Goal: Transaction & Acquisition: Purchase product/service

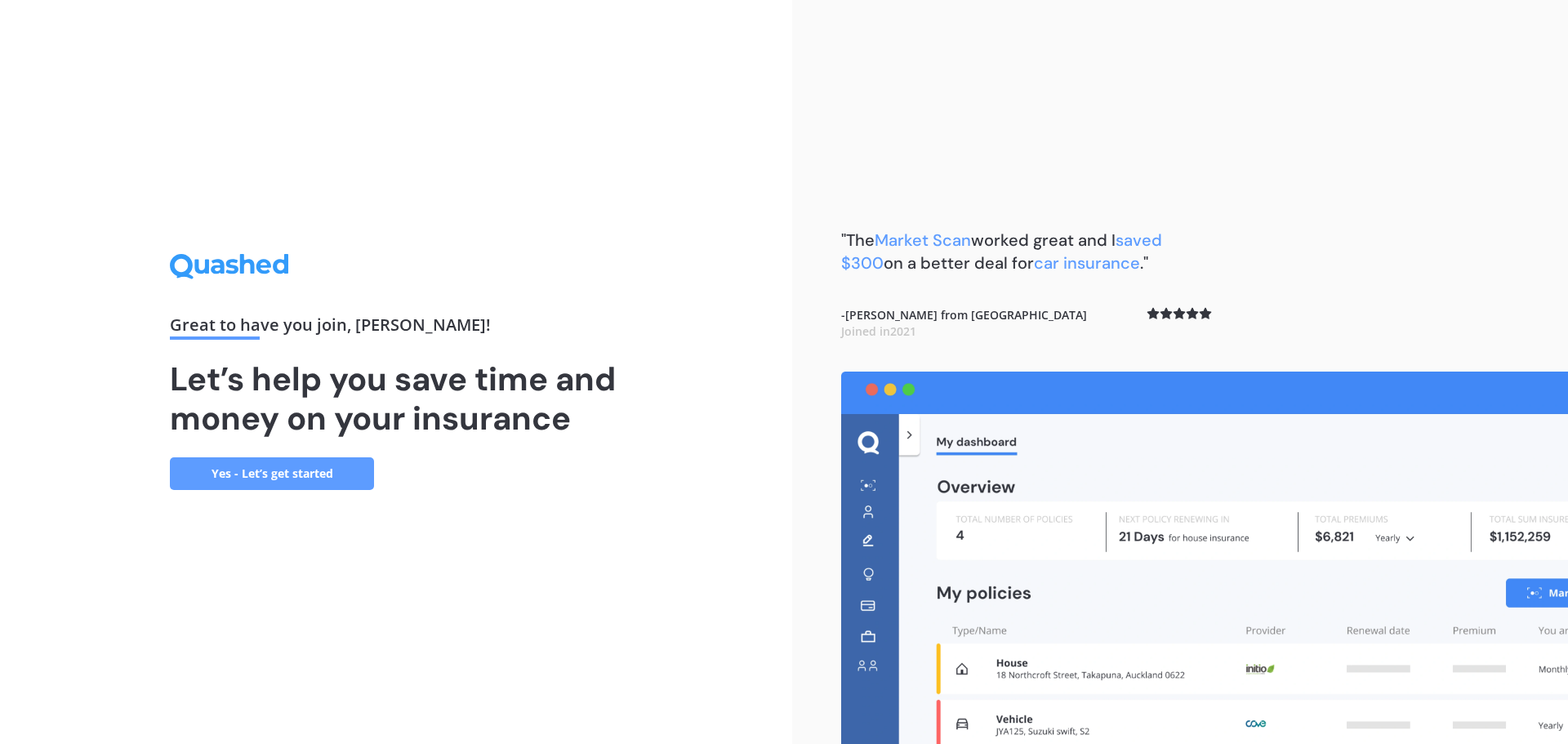
click at [316, 470] on link "Yes - Let’s get started" at bounding box center [271, 473] width 204 height 32
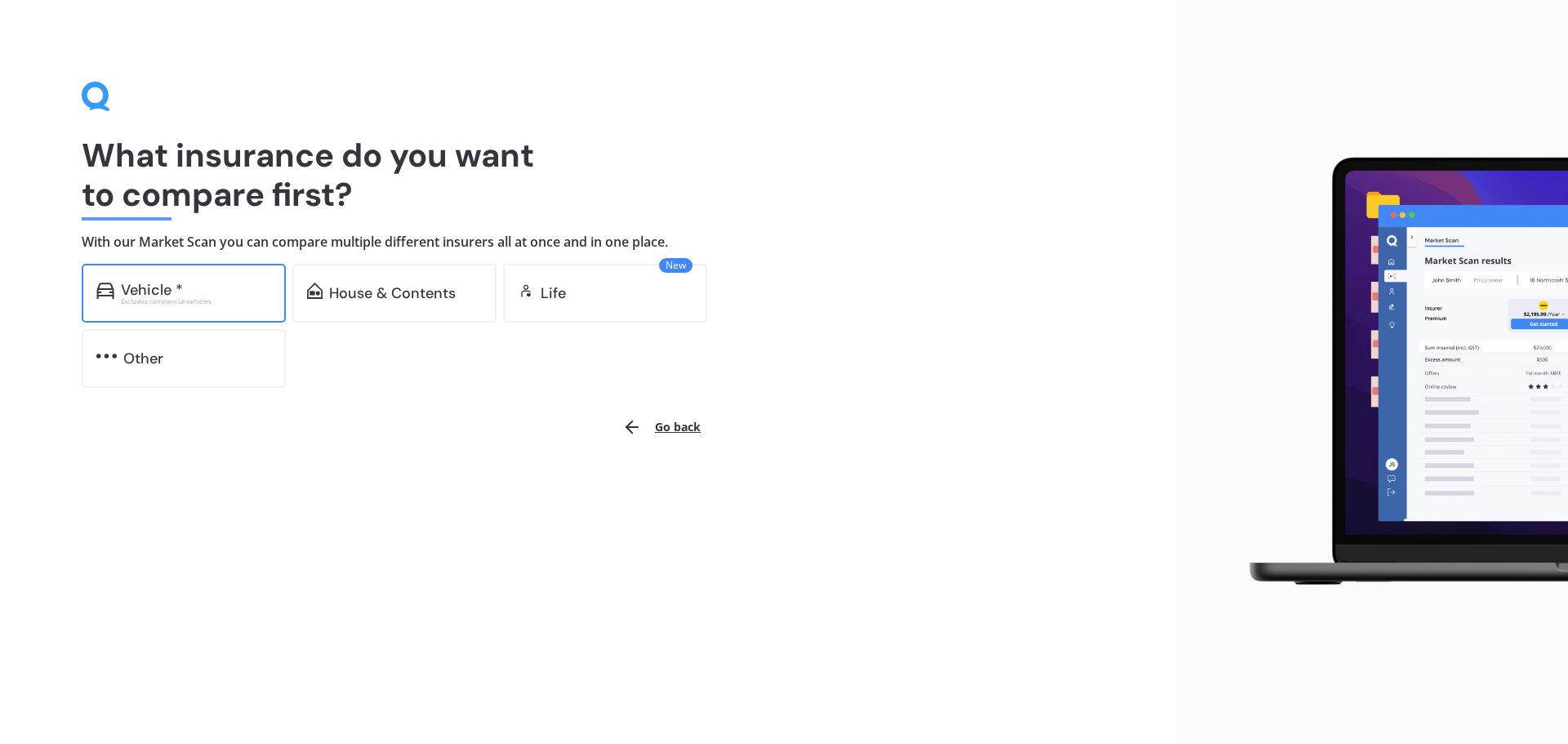
click at [172, 284] on div "Vehicle *" at bounding box center [151, 290] width 62 height 17
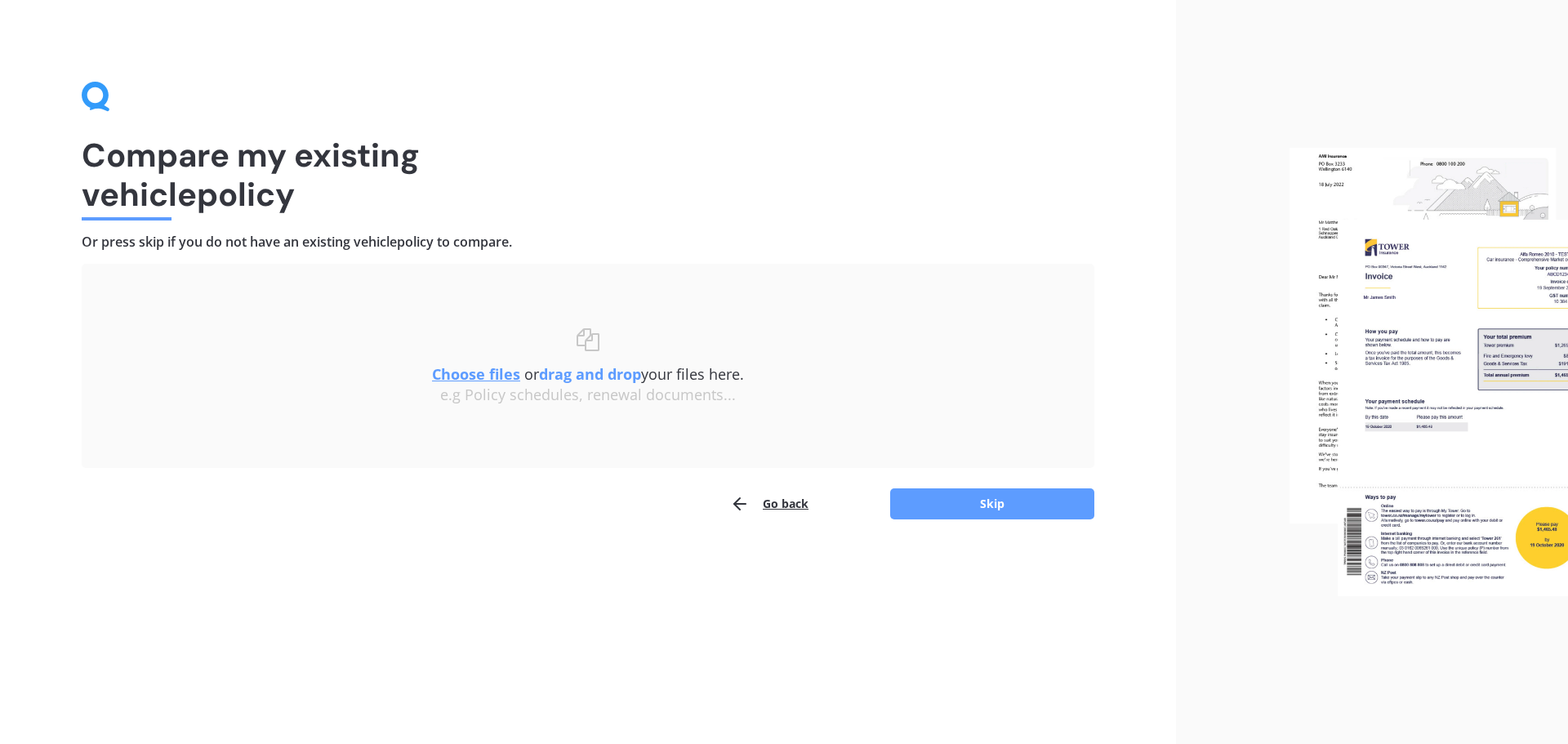
click at [487, 371] on u "Choose files" at bounding box center [476, 374] width 88 height 20
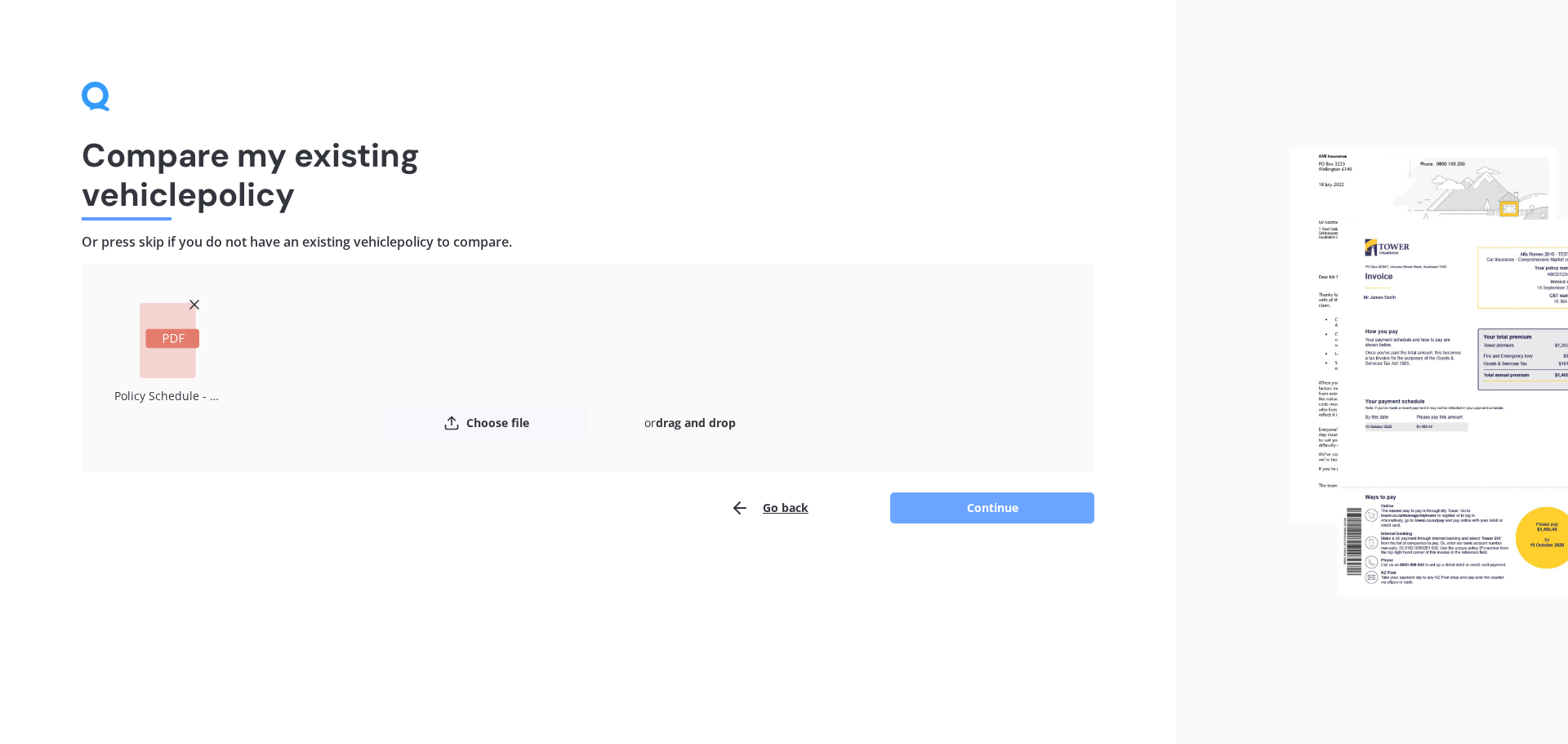
click at [1016, 503] on button "Continue" at bounding box center [992, 507] width 204 height 31
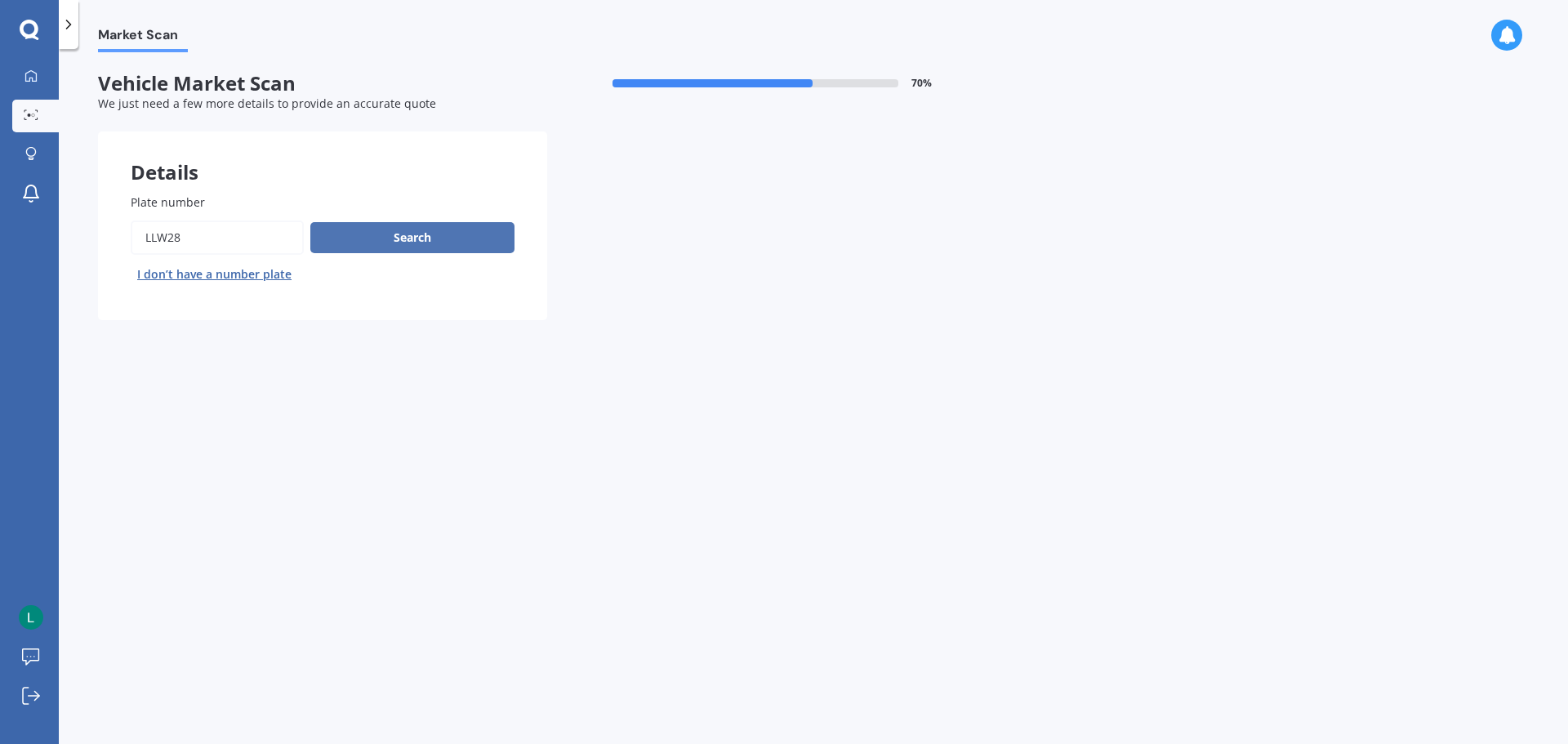
click at [378, 226] on button "Search" at bounding box center [412, 237] width 204 height 31
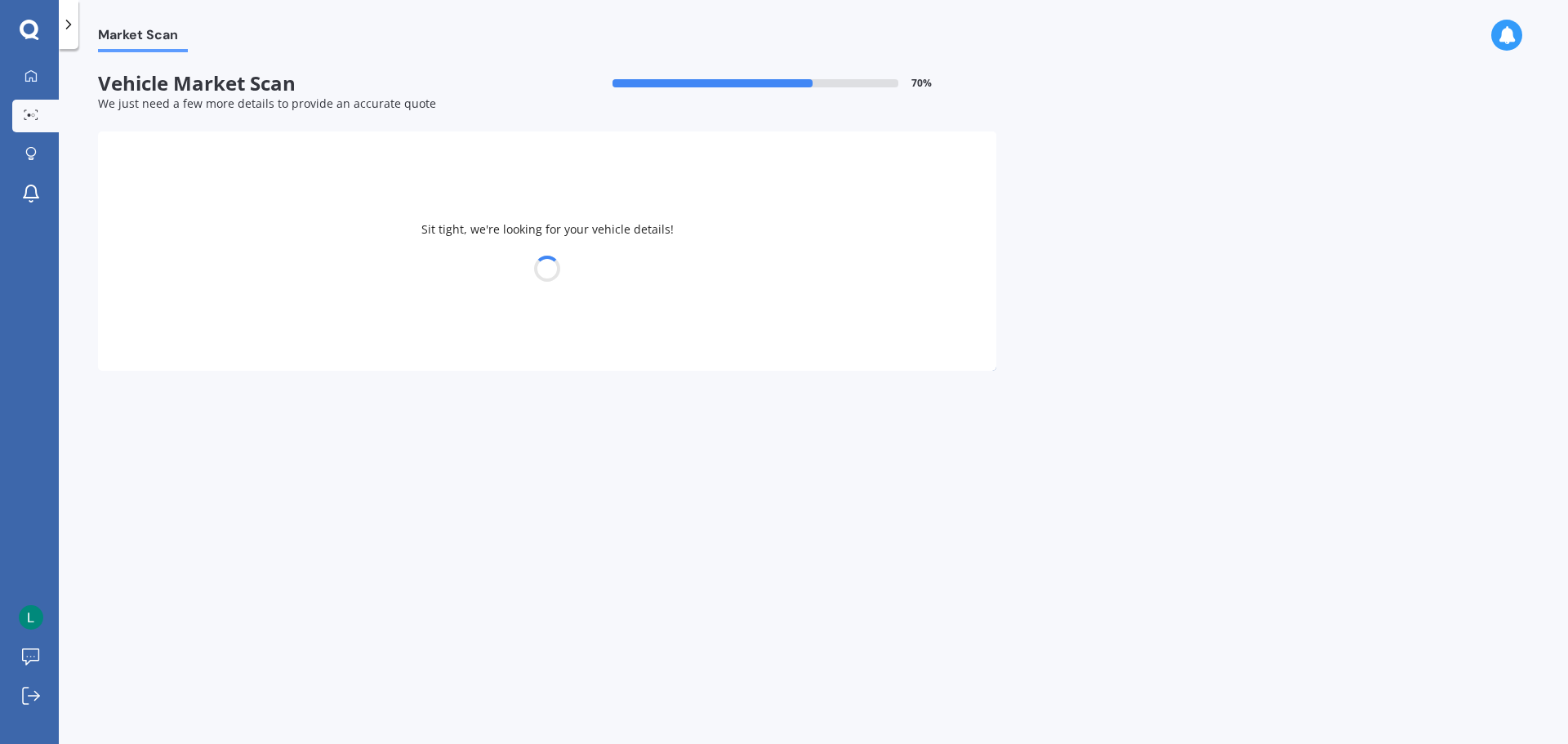
select select "AUDI"
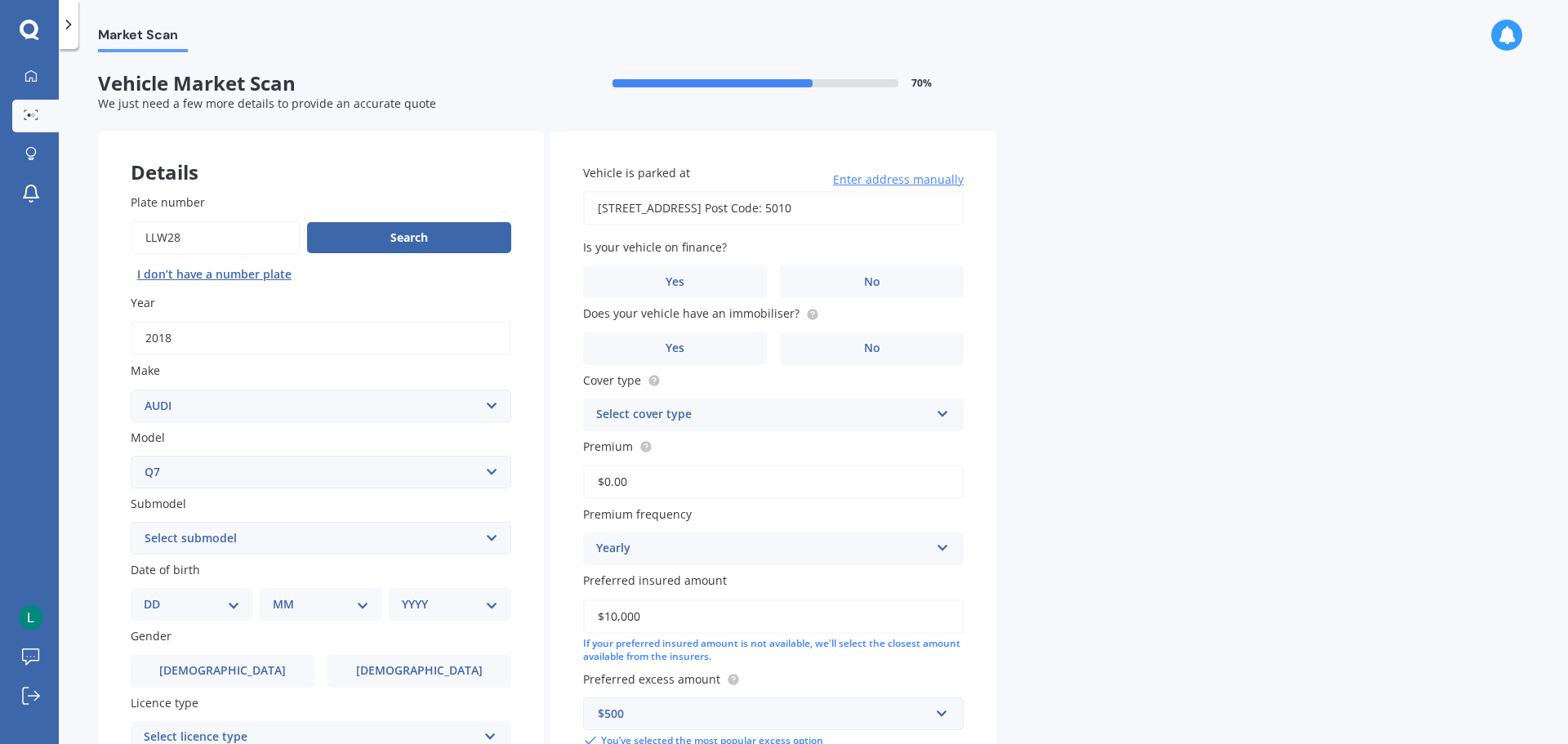
scroll to position [81, 0]
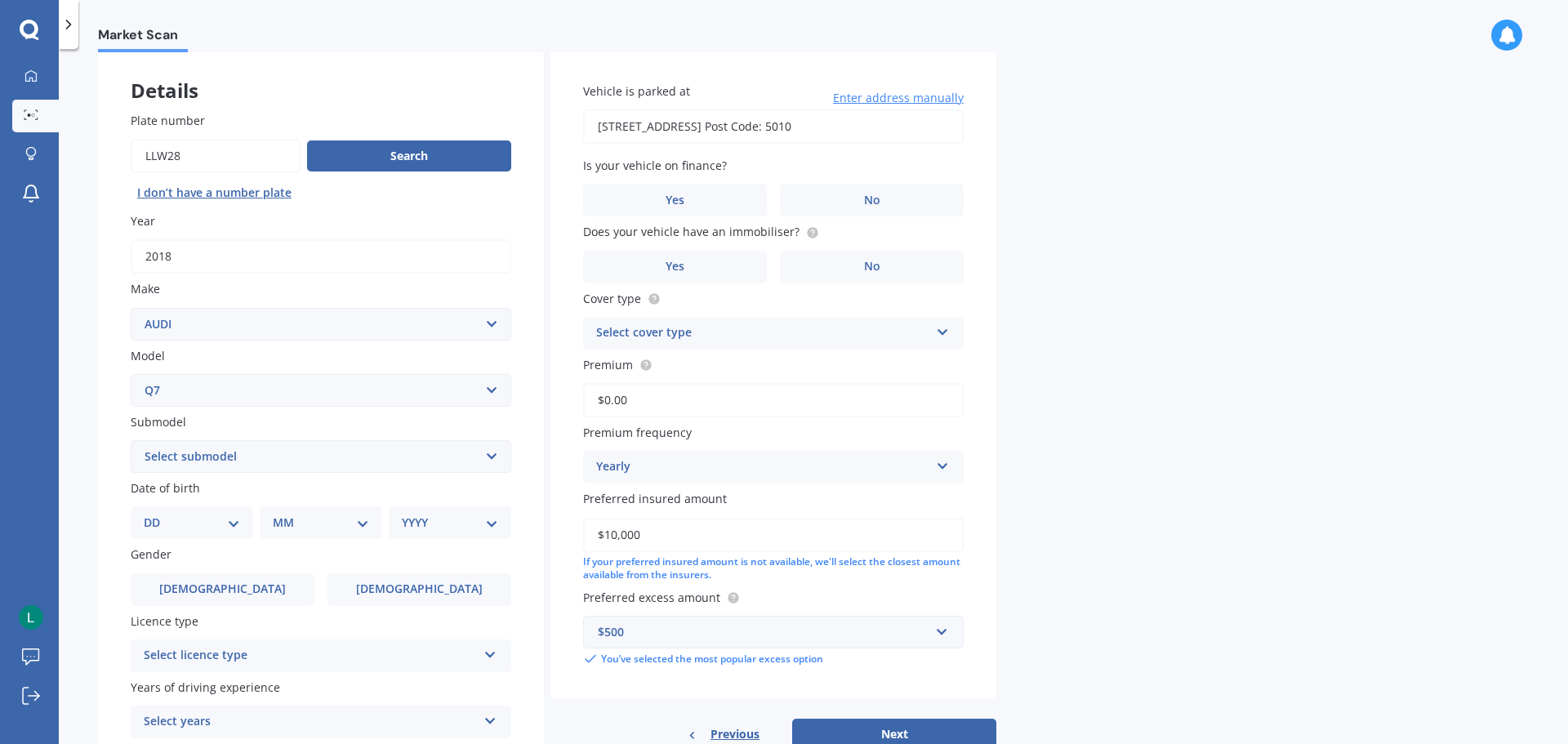
click at [368, 457] on select "Select submodel 3.0 TDI Quattro 3.6 V6 4.2 TDI 4.2 V8 6.0 V12 e-Tron FSI Quattr…" at bounding box center [321, 456] width 381 height 32
click at [324, 394] on select "Select model 100 200T 80 90 A1 A3 A4 A4 All Road 4WD A5 A6 A7 A8 Allroad Cabrio…" at bounding box center [321, 390] width 381 height 32
select select "SQ7"
click at [131, 374] on select "Select model 100 200T 80 90 A1 A3 A4 A4 All Road 4WD A5 A6 A7 A8 Allroad Cabrio…" at bounding box center [321, 390] width 381 height 32
click at [326, 457] on select "Select submodel Station Wagon" at bounding box center [321, 456] width 381 height 32
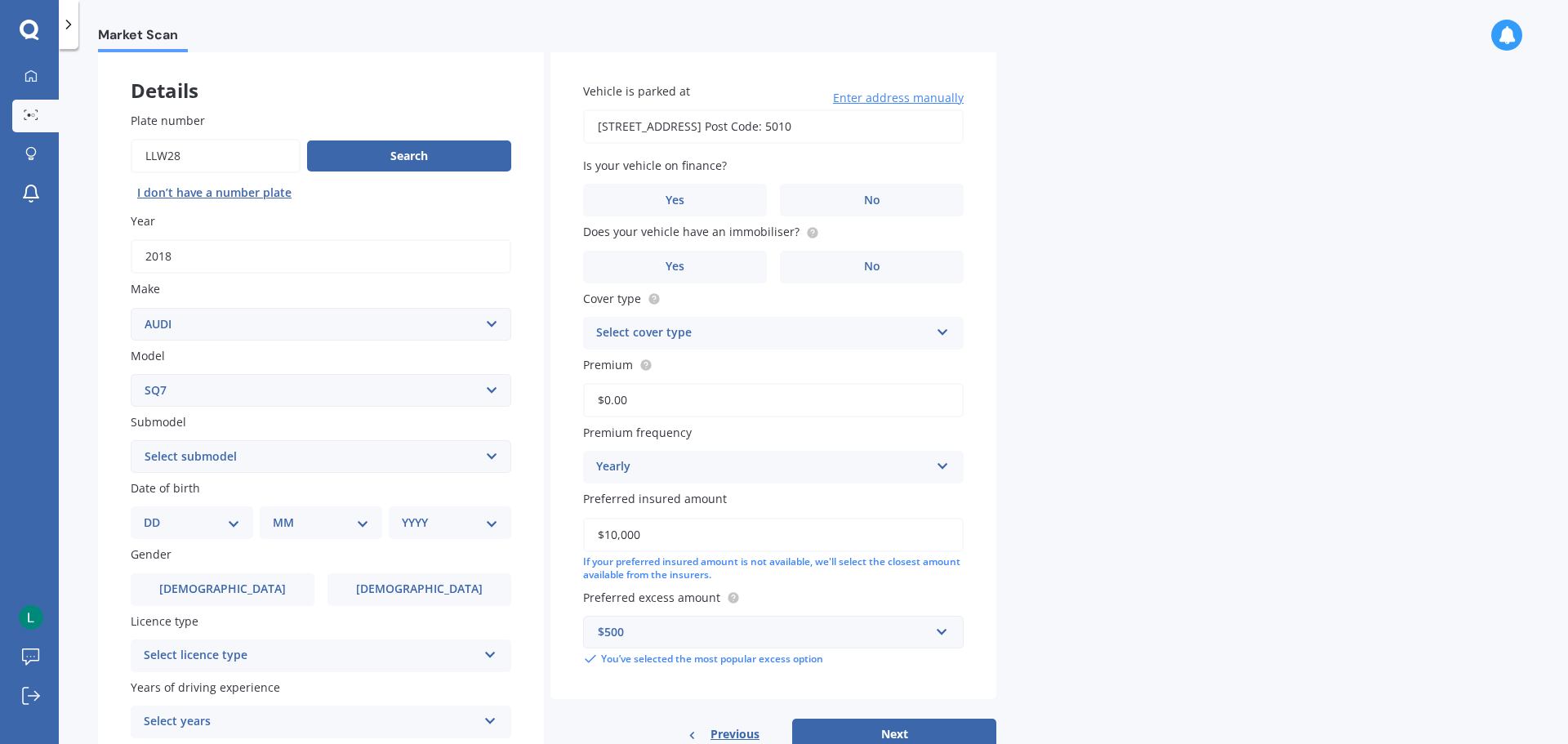
click at [326, 457] on select "Select submodel Station Wagon" at bounding box center [321, 456] width 381 height 32
select select "STATION WAGON"
click at [131, 440] on select "Select submodel Station Wagon" at bounding box center [321, 456] width 381 height 32
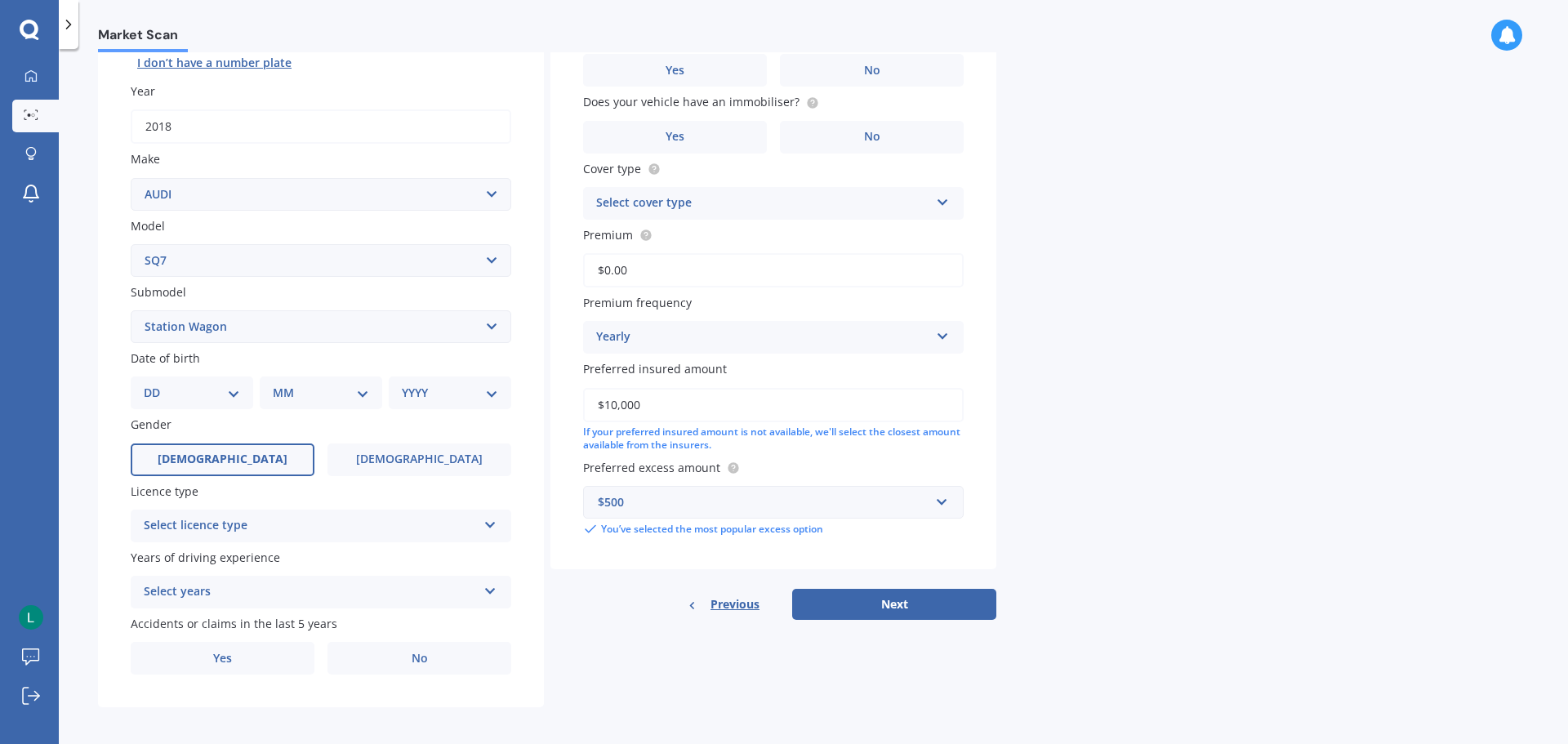
scroll to position [217, 0]
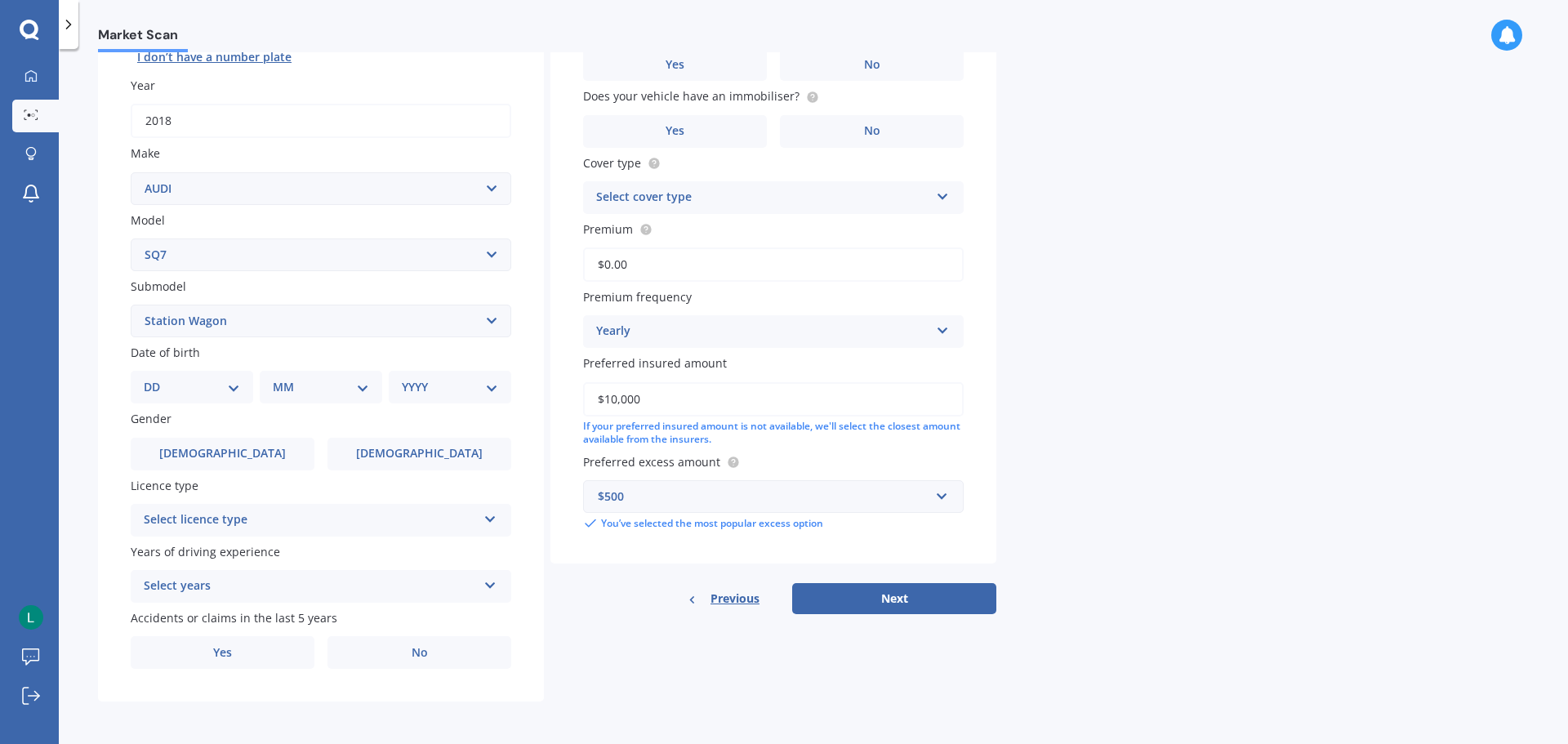
click at [205, 364] on div "Date of birth DD 01 02 03 04 05 06 07 08 09 10 11 12 13 14 15 16 17 18 19 20 21…" at bounding box center [321, 373] width 381 height 60
click at [214, 387] on select "DD 01 02 03 04 05 06 07 08 09 10 11 12 13 14 15 16 17 18 19 20 21 22 23 24 25 2…" at bounding box center [192, 387] width 96 height 18
select select "10"
click at [157, 378] on select "DD 01 02 03 04 05 06 07 08 09 10 11 12 13 14 15 16 17 18 19 20 21 22 23 24 25 2…" at bounding box center [192, 387] width 96 height 18
click at [339, 385] on select "MM 01 02 03 04 05 06 07 08 09 10 11 12" at bounding box center [324, 387] width 90 height 18
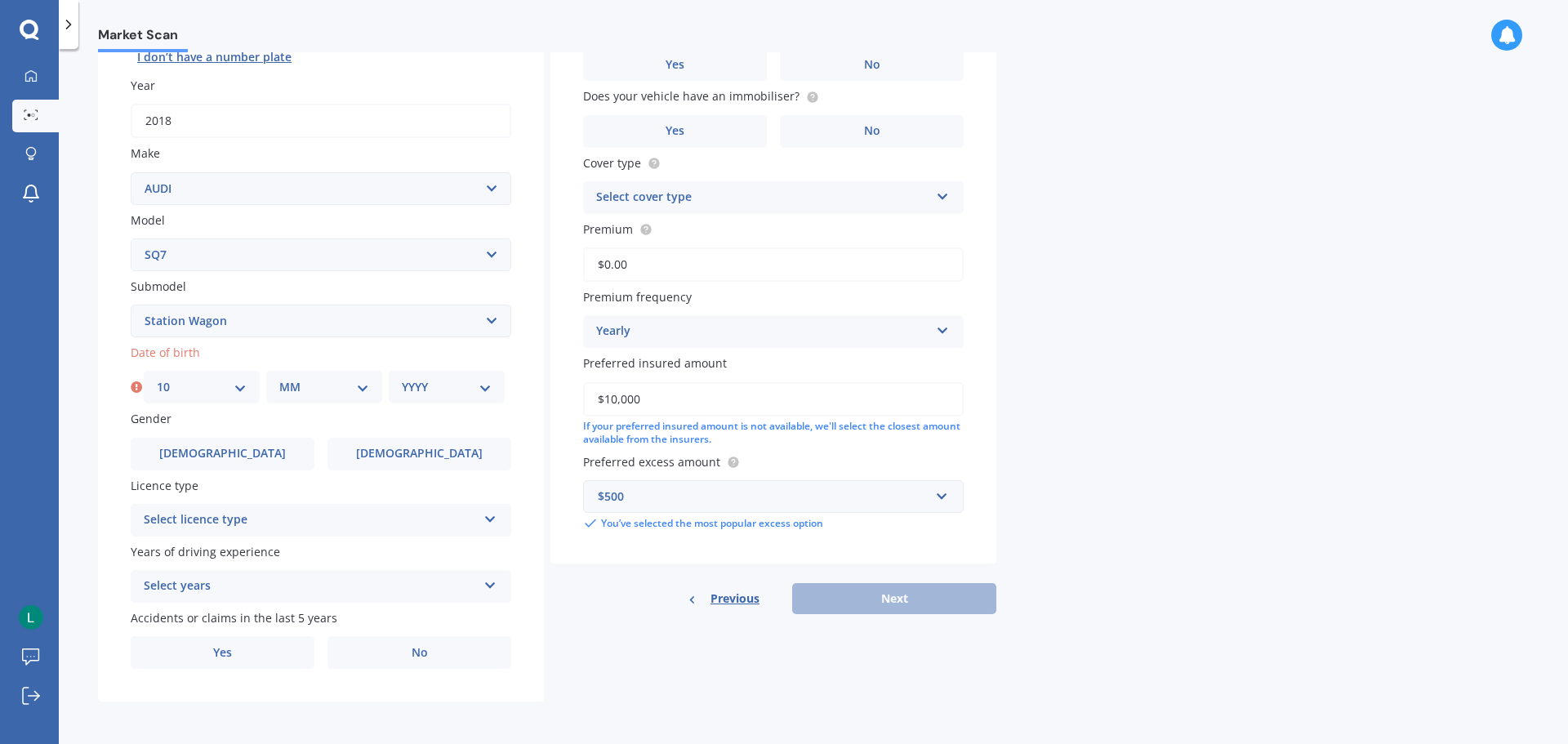
select select "06"
click at [279, 378] on select "MM 01 02 03 04 05 06 07 08 09 10 11 12" at bounding box center [324, 387] width 90 height 18
click at [421, 387] on select "YYYY 2025 2024 2023 2022 2021 2020 2019 2018 2017 2016 2015 2014 2013 2012 2011…" at bounding box center [447, 387] width 90 height 18
select select "1989"
click at [402, 378] on select "YYYY 2025 2024 2023 2022 2021 2020 2019 2018 2017 2016 2015 2014 2013 2012 2011…" at bounding box center [447, 387] width 90 height 18
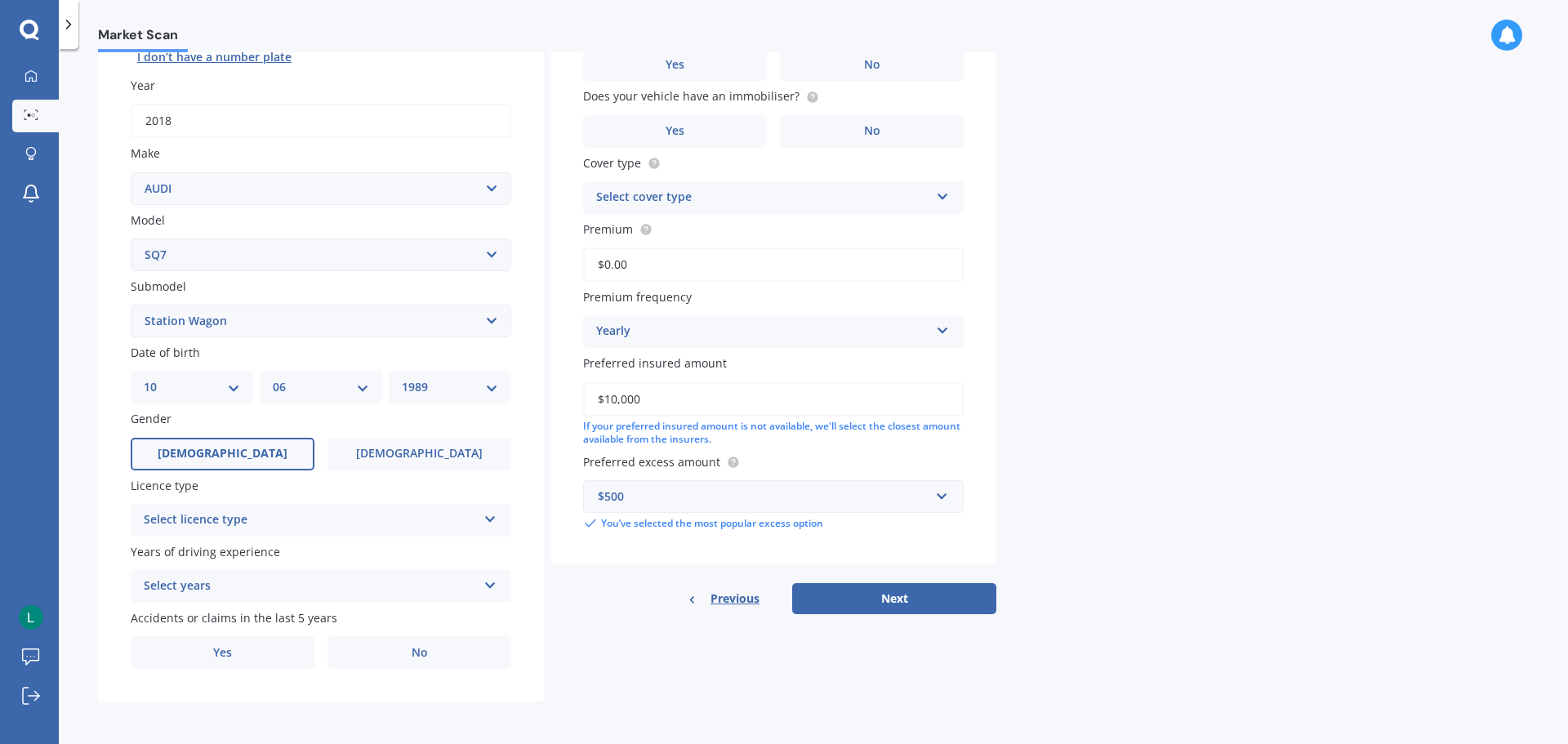
click at [255, 456] on label "[DEMOGRAPHIC_DATA]" at bounding box center [222, 453] width 184 height 32
click at [0, 0] on input "[DEMOGRAPHIC_DATA]" at bounding box center [0, 0] width 0 height 0
click at [304, 513] on div "Select licence type" at bounding box center [310, 520] width 334 height 20
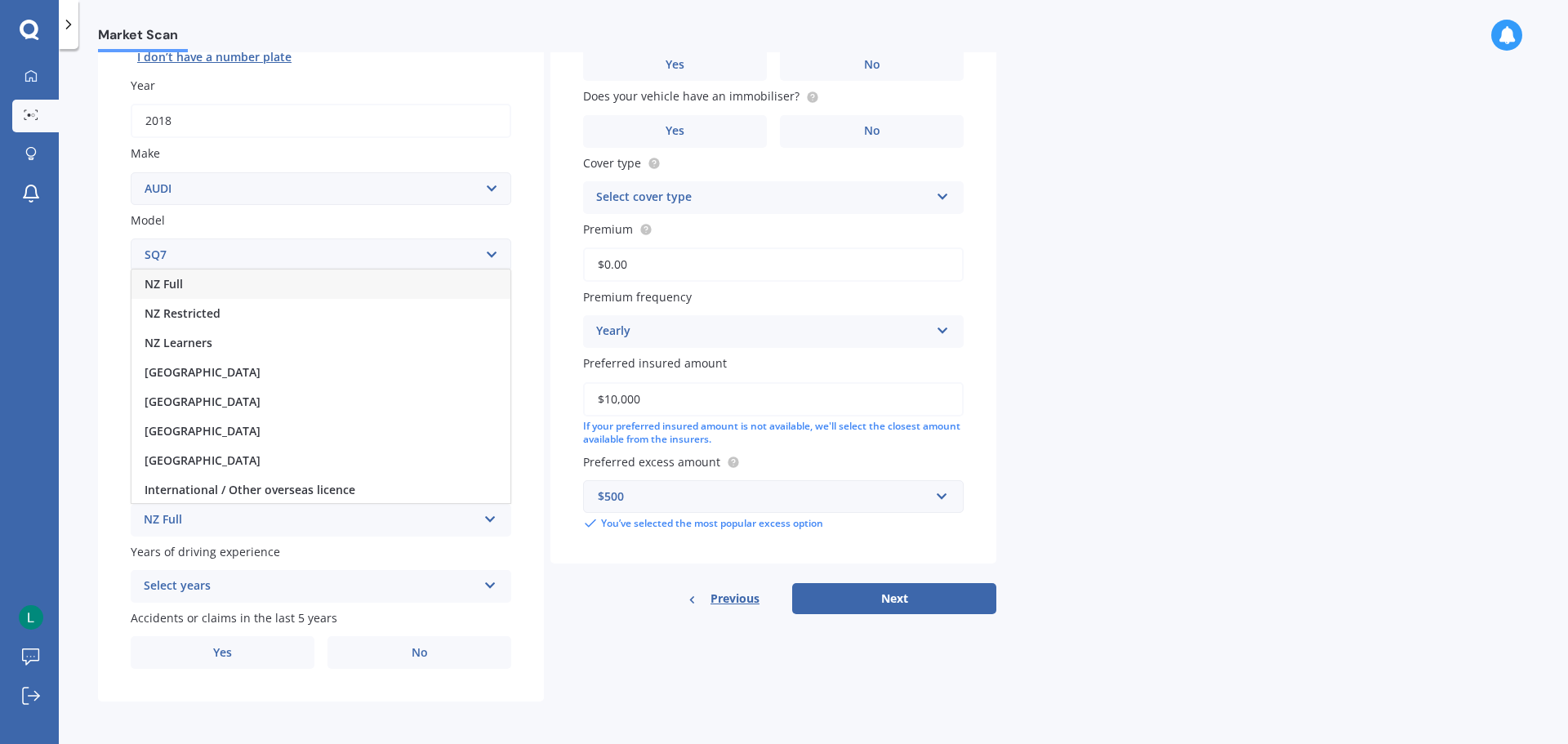
click at [330, 293] on div "NZ Full" at bounding box center [321, 283] width 379 height 29
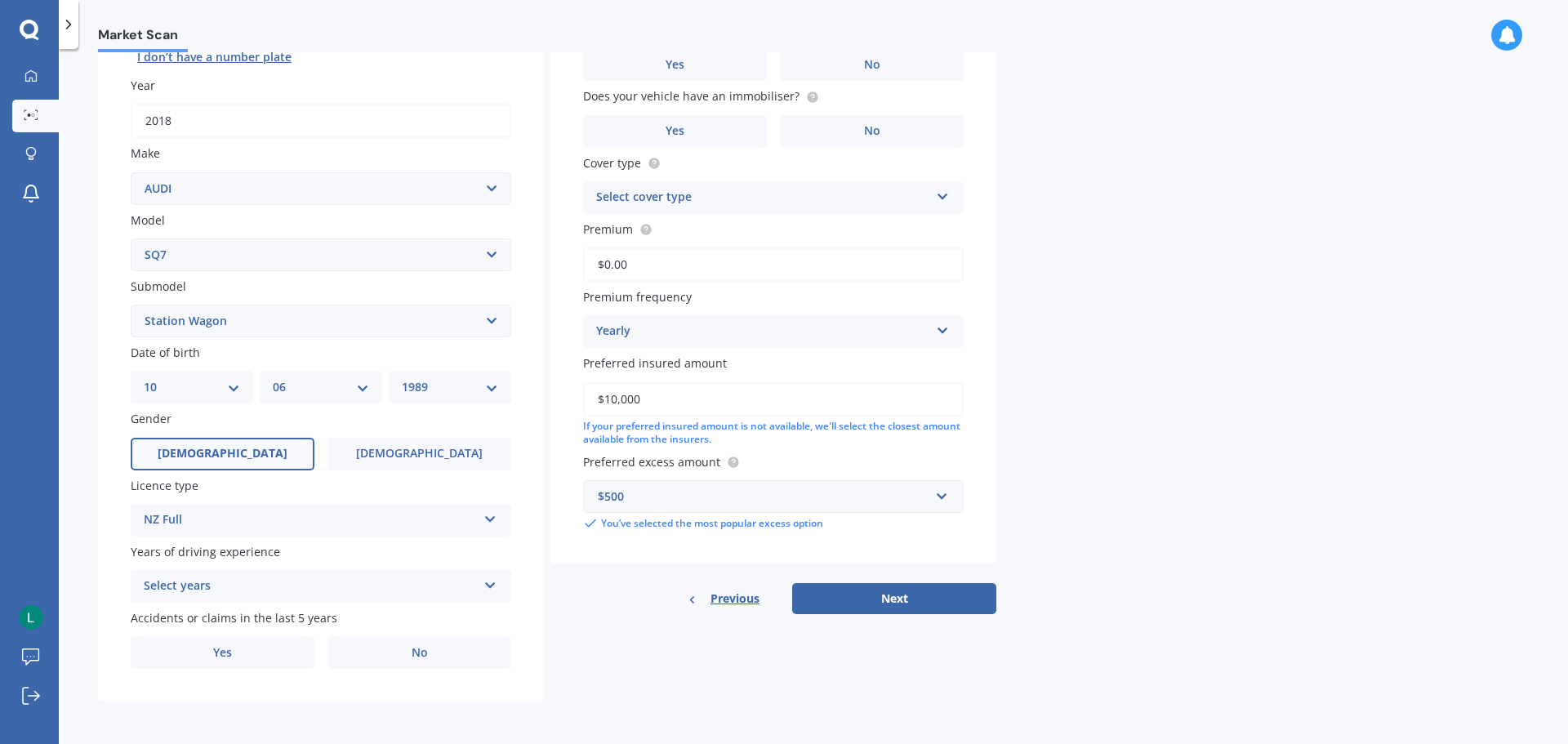
click at [269, 589] on div "Select years" at bounding box center [310, 586] width 334 height 20
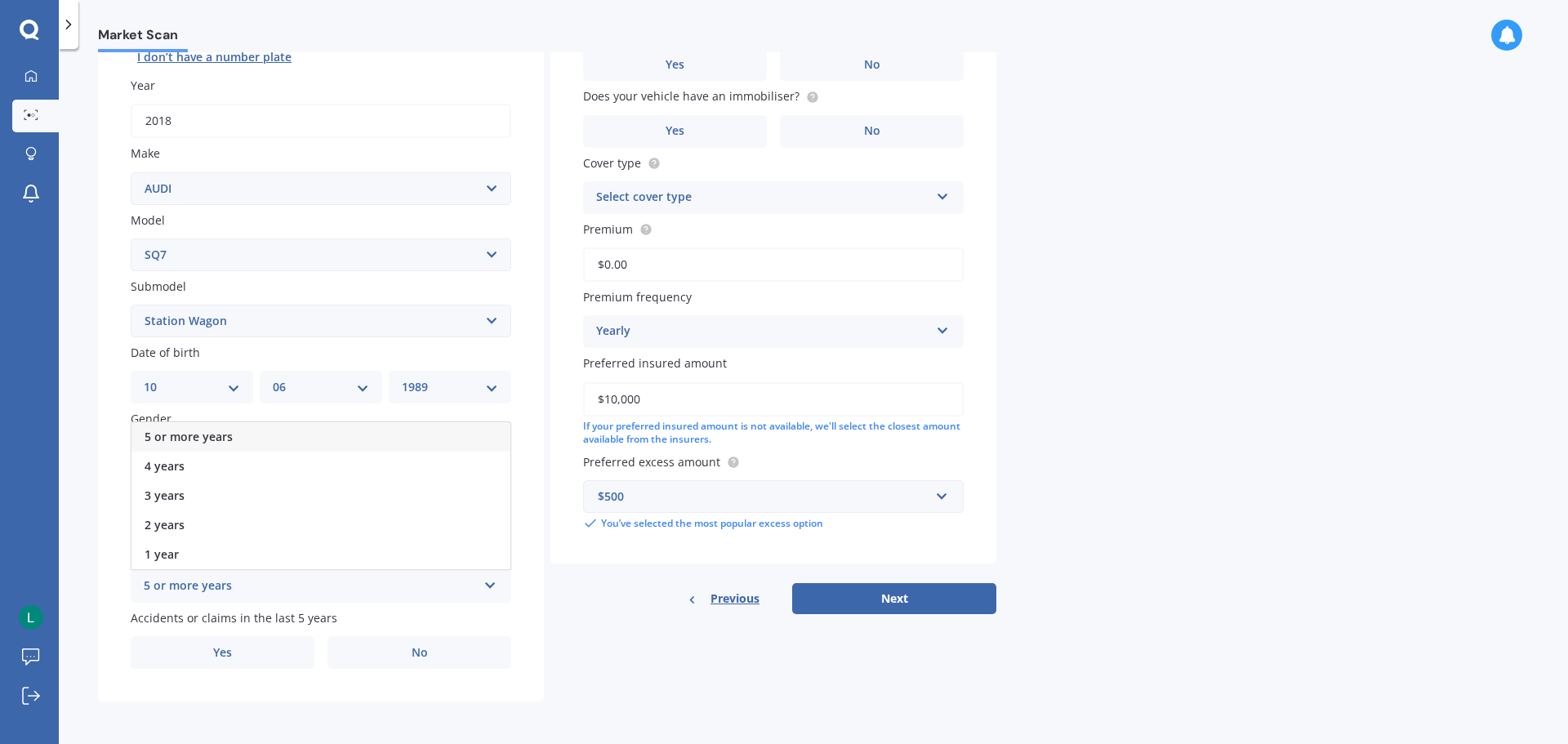
click at [277, 431] on div "5 or more years" at bounding box center [321, 436] width 379 height 29
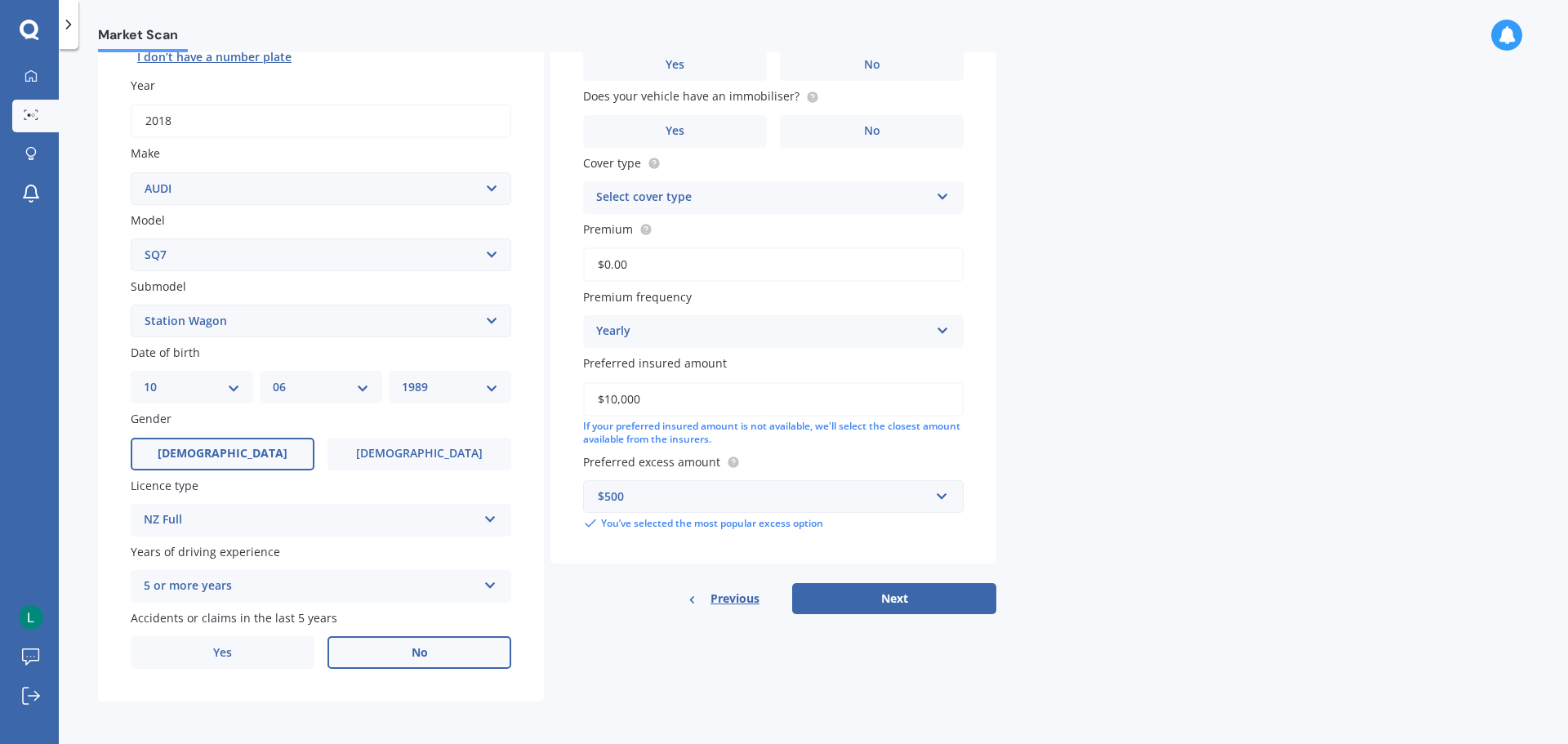
click at [378, 638] on label "No" at bounding box center [419, 652] width 184 height 32
click at [0, 0] on input "No" at bounding box center [0, 0] width 0 height 0
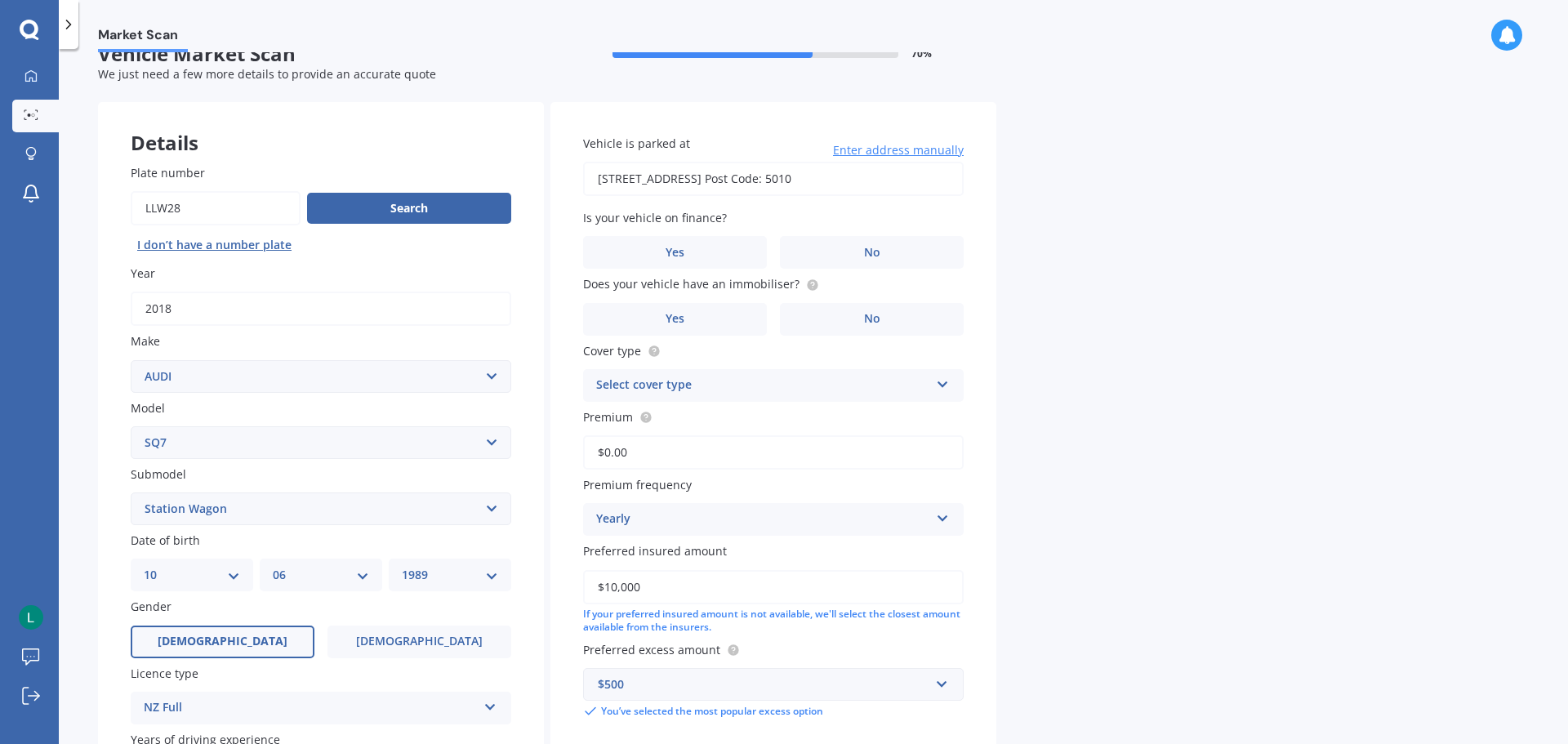
scroll to position [0, 0]
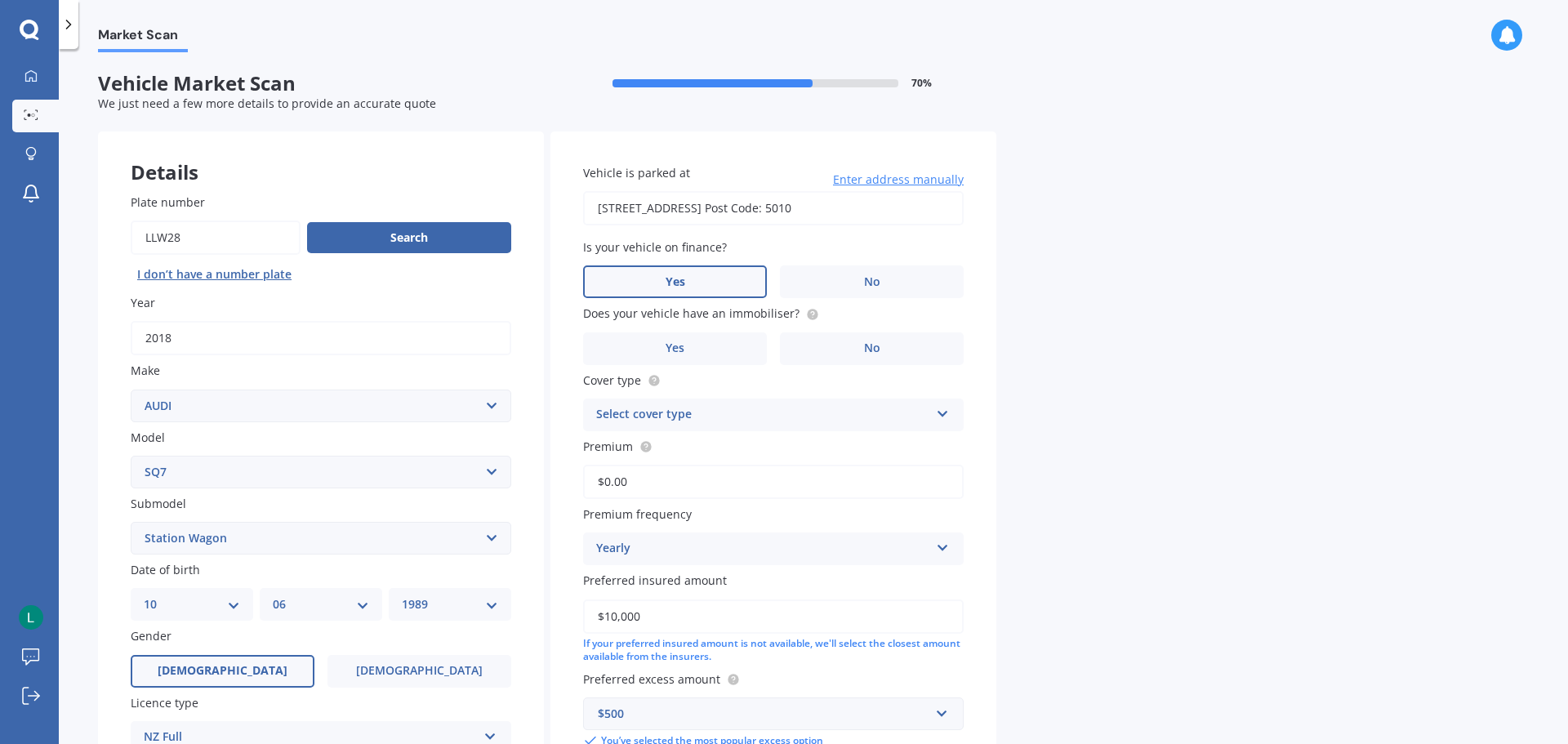
click at [725, 296] on label "Yes" at bounding box center [675, 281] width 184 height 32
click at [0, 0] on input "Yes" at bounding box center [0, 0] width 0 height 0
click at [889, 211] on input "[STREET_ADDRESS] Post Code: 5010" at bounding box center [774, 208] width 381 height 34
drag, startPoint x: 936, startPoint y: 204, endPoint x: 494, endPoint y: 208, distance: 442.0
click at [494, 208] on div "Details Plate number Search I don’t have a number plate Year [DATE] Make Select…" at bounding box center [547, 525] width 898 height 788
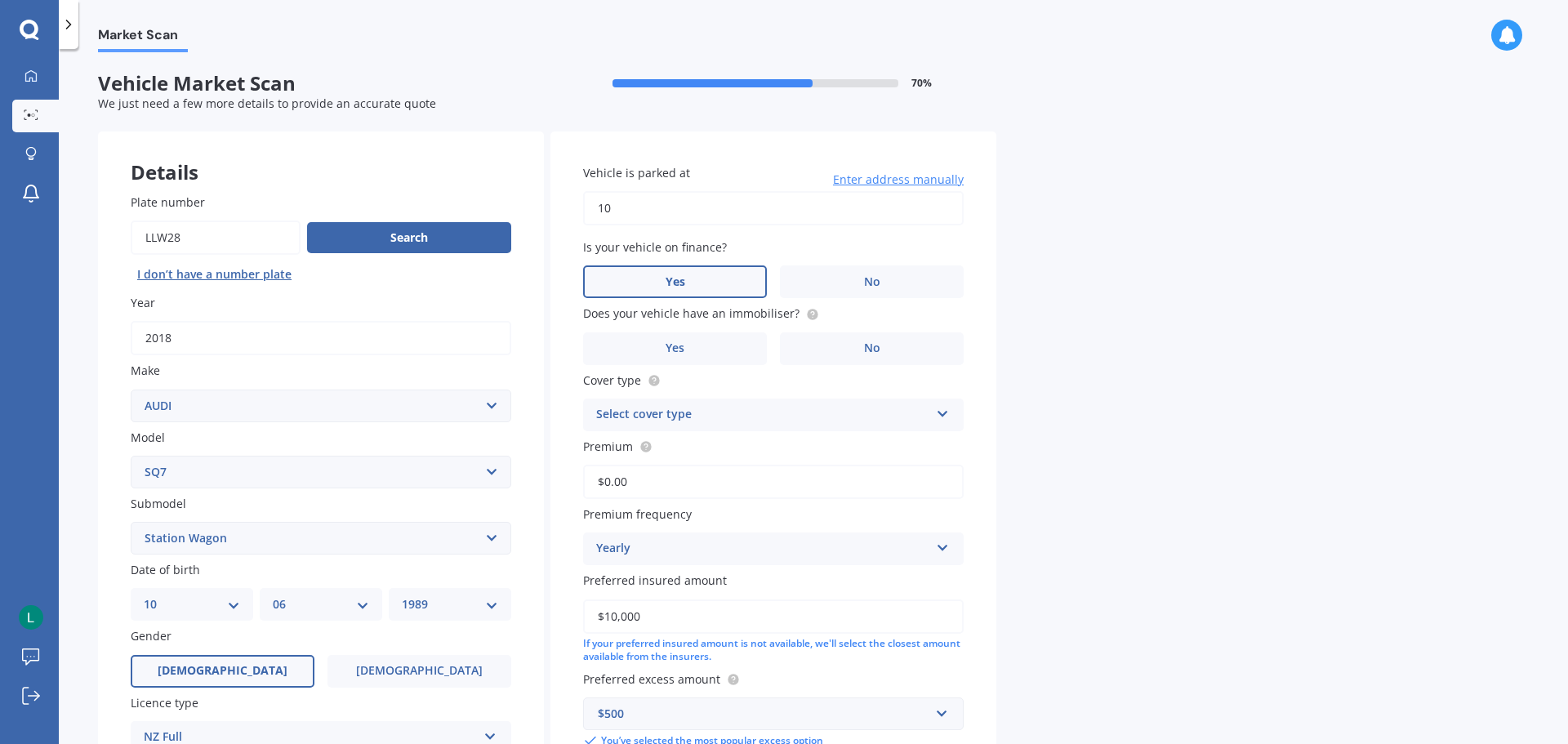
type input "0"
type input "[STREET_ADDRESS]"
click at [721, 347] on label "Yes" at bounding box center [675, 348] width 184 height 32
click at [0, 0] on input "Yes" at bounding box center [0, 0] width 0 height 0
click at [812, 416] on div "Select cover type" at bounding box center [763, 415] width 334 height 20
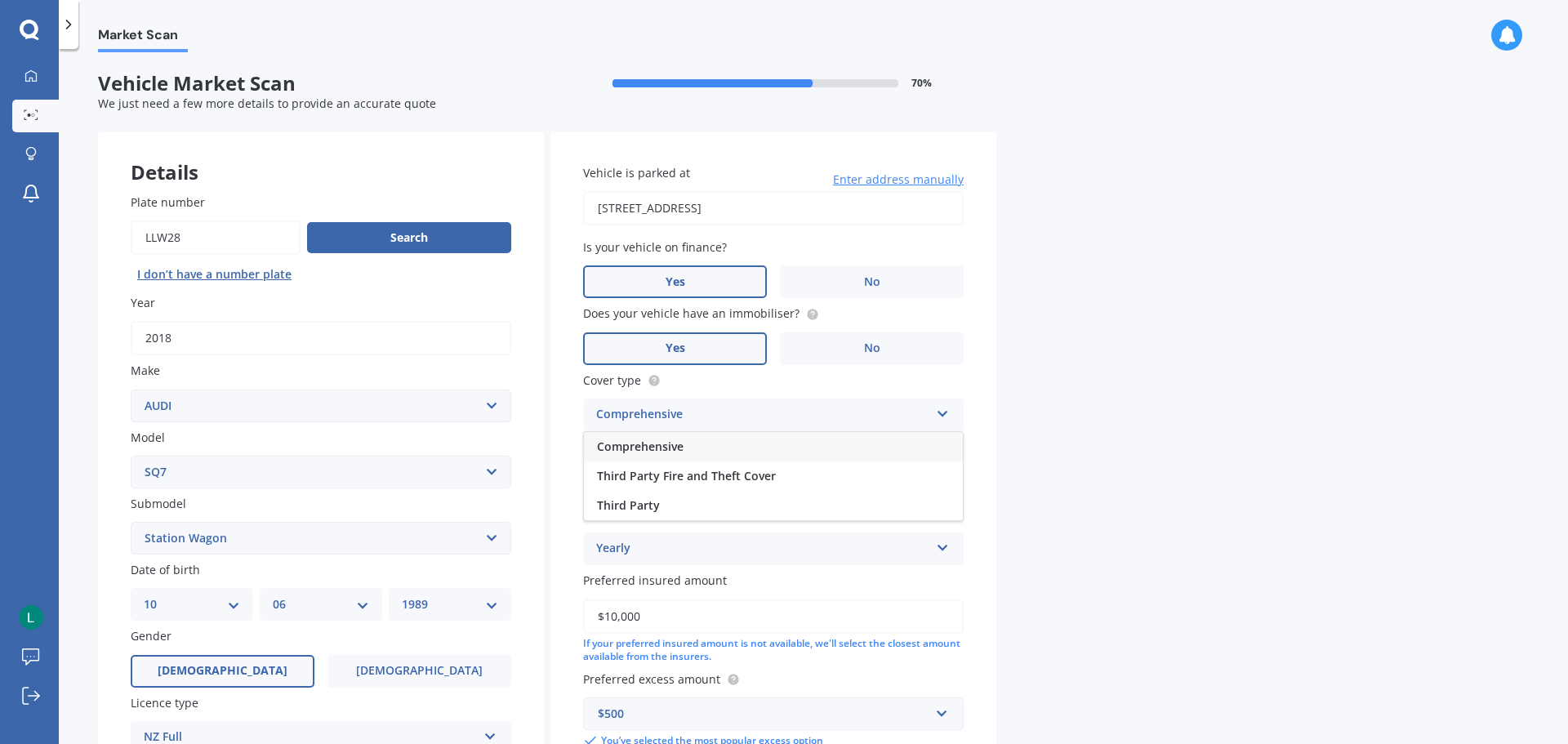
click at [784, 446] on div "Comprehensive" at bounding box center [774, 446] width 379 height 29
click at [717, 485] on input "$0.00" at bounding box center [774, 481] width 381 height 34
click at [1081, 471] on div "Market Scan Vehicle Market Scan 70 % We just need a few more details to provide…" at bounding box center [814, 400] width 1510 height 695
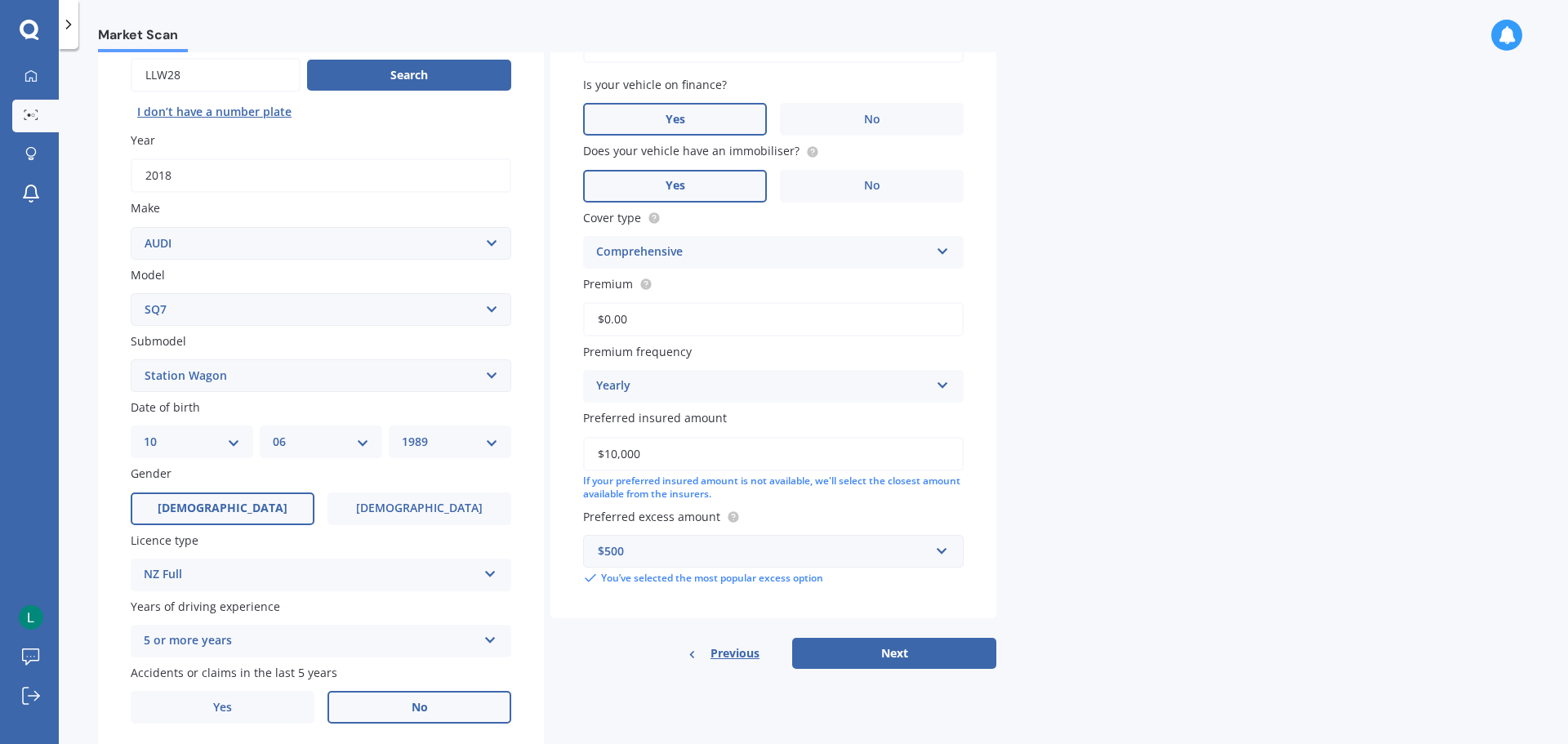
scroll to position [163, 0]
click at [868, 383] on div "Yearly" at bounding box center [763, 386] width 334 height 20
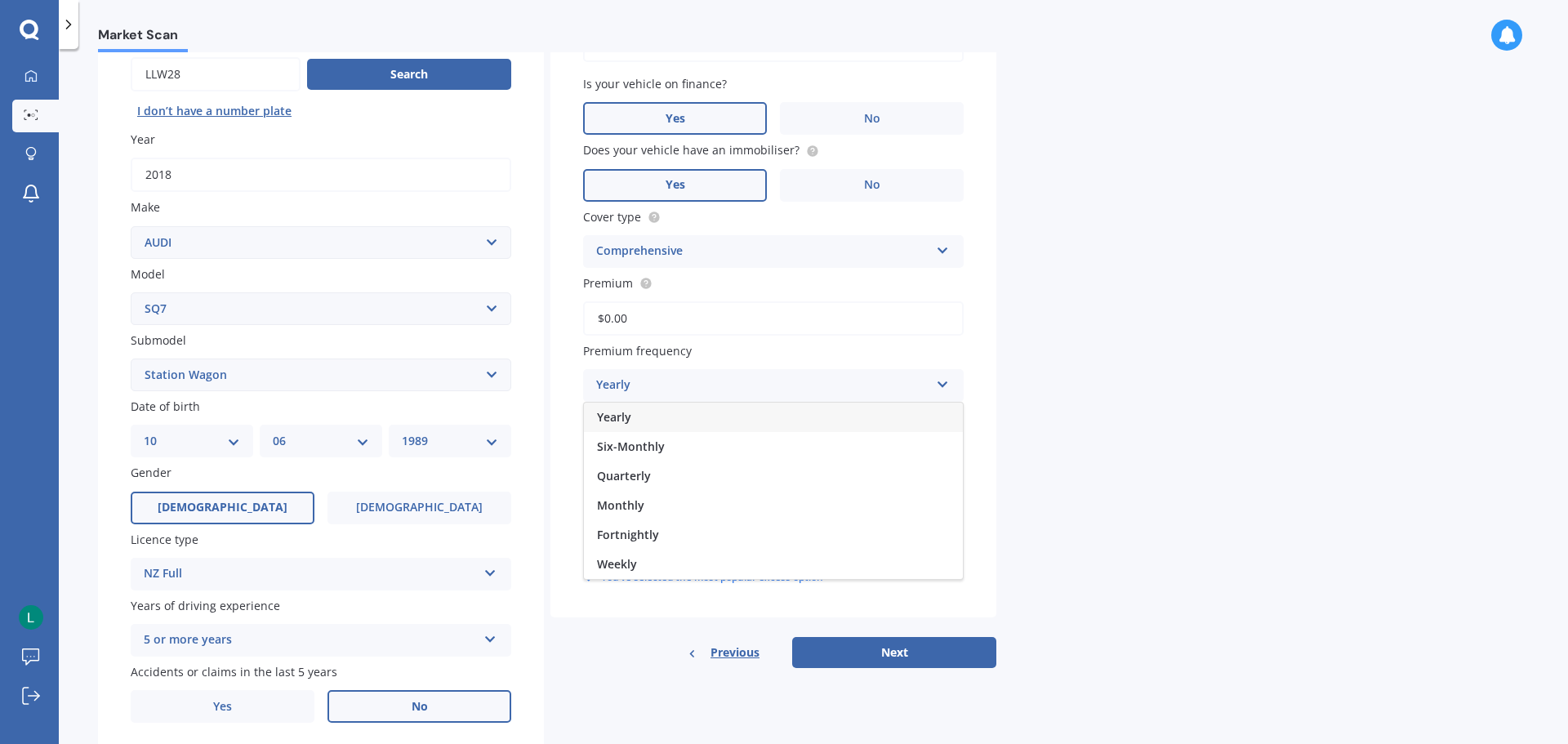
click at [868, 383] on div "Yearly" at bounding box center [763, 386] width 334 height 20
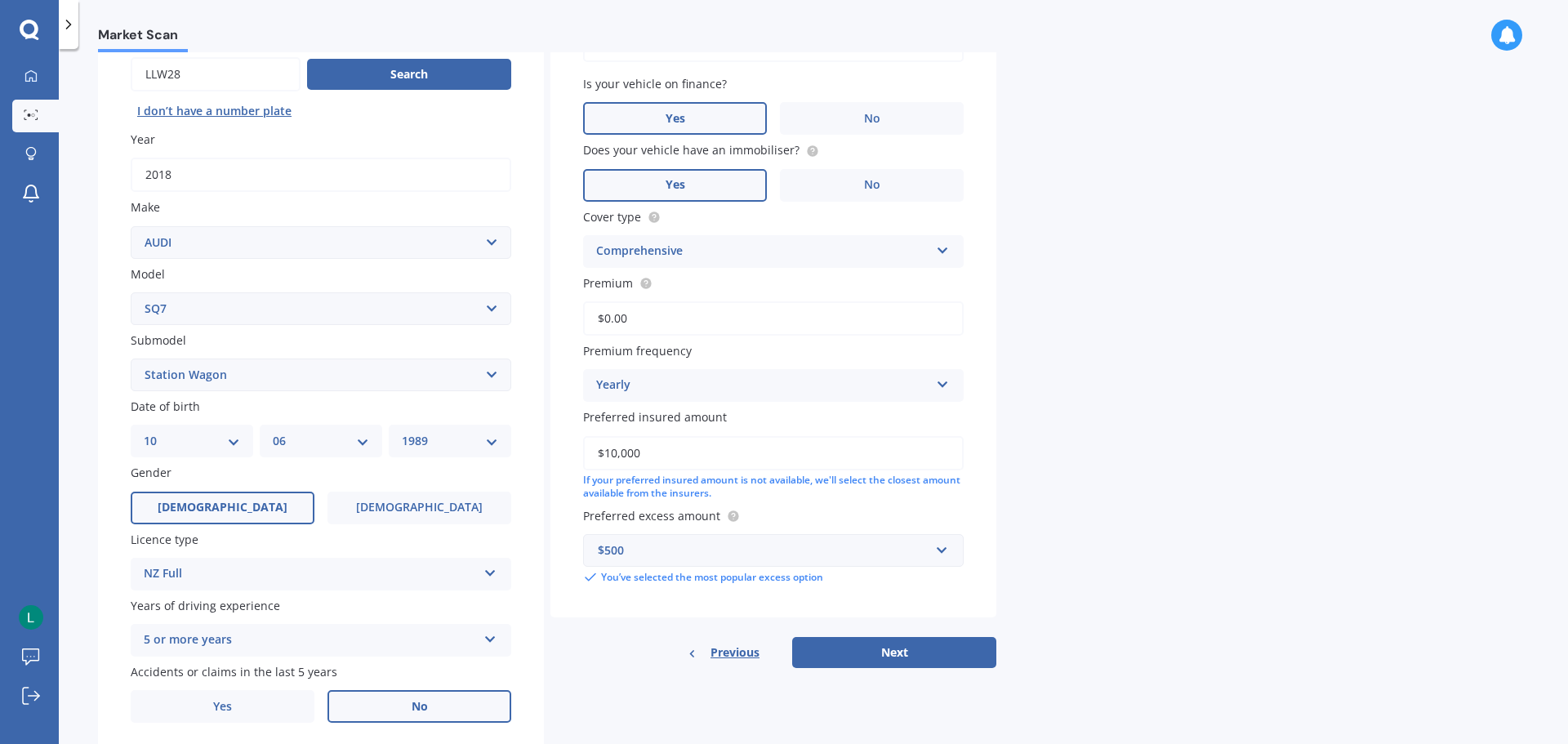
click at [709, 457] on input "$10,000" at bounding box center [774, 452] width 381 height 34
drag, startPoint x: 739, startPoint y: 453, endPoint x: 478, endPoint y: 438, distance: 261.4
click at [478, 438] on div "Details Plate number Search I don’t have a number plate Year [DATE] Make Select…" at bounding box center [547, 362] width 898 height 788
type input "$70,000"
click at [878, 498] on div "If your preferred insured amount is not available, we'll select the closest amo…" at bounding box center [774, 487] width 381 height 27
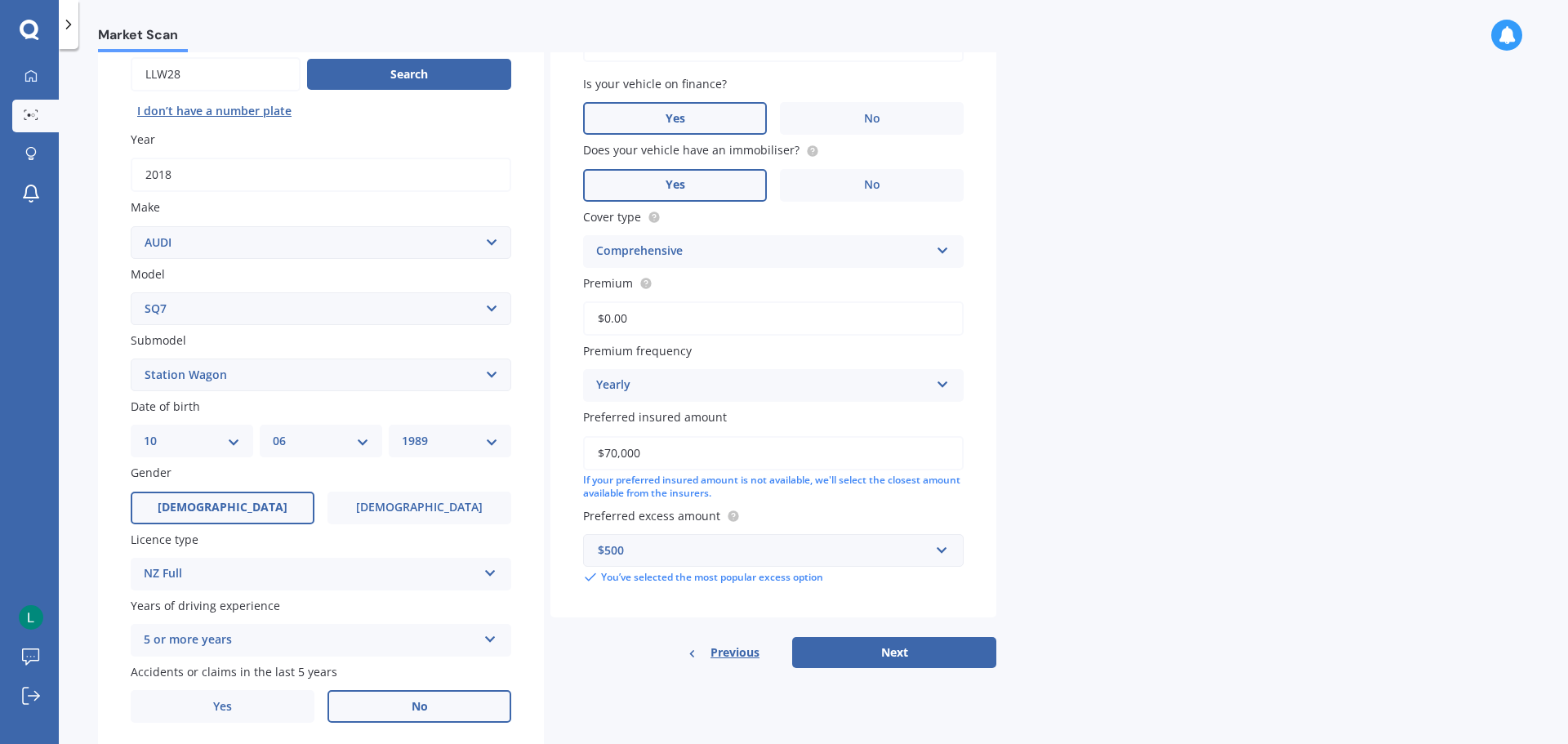
scroll to position [217, 0]
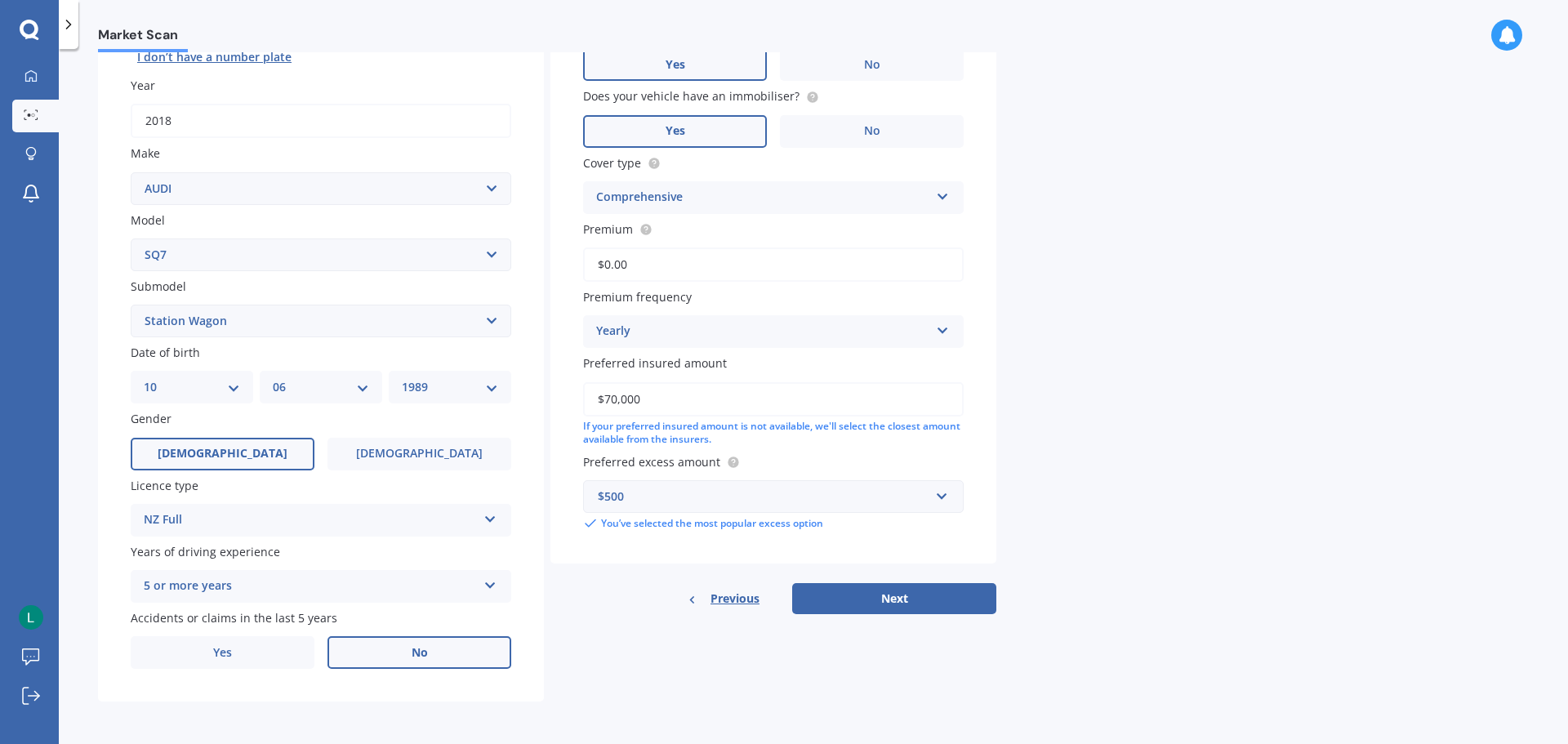
click at [878, 498] on div "$500" at bounding box center [764, 496] width 332 height 18
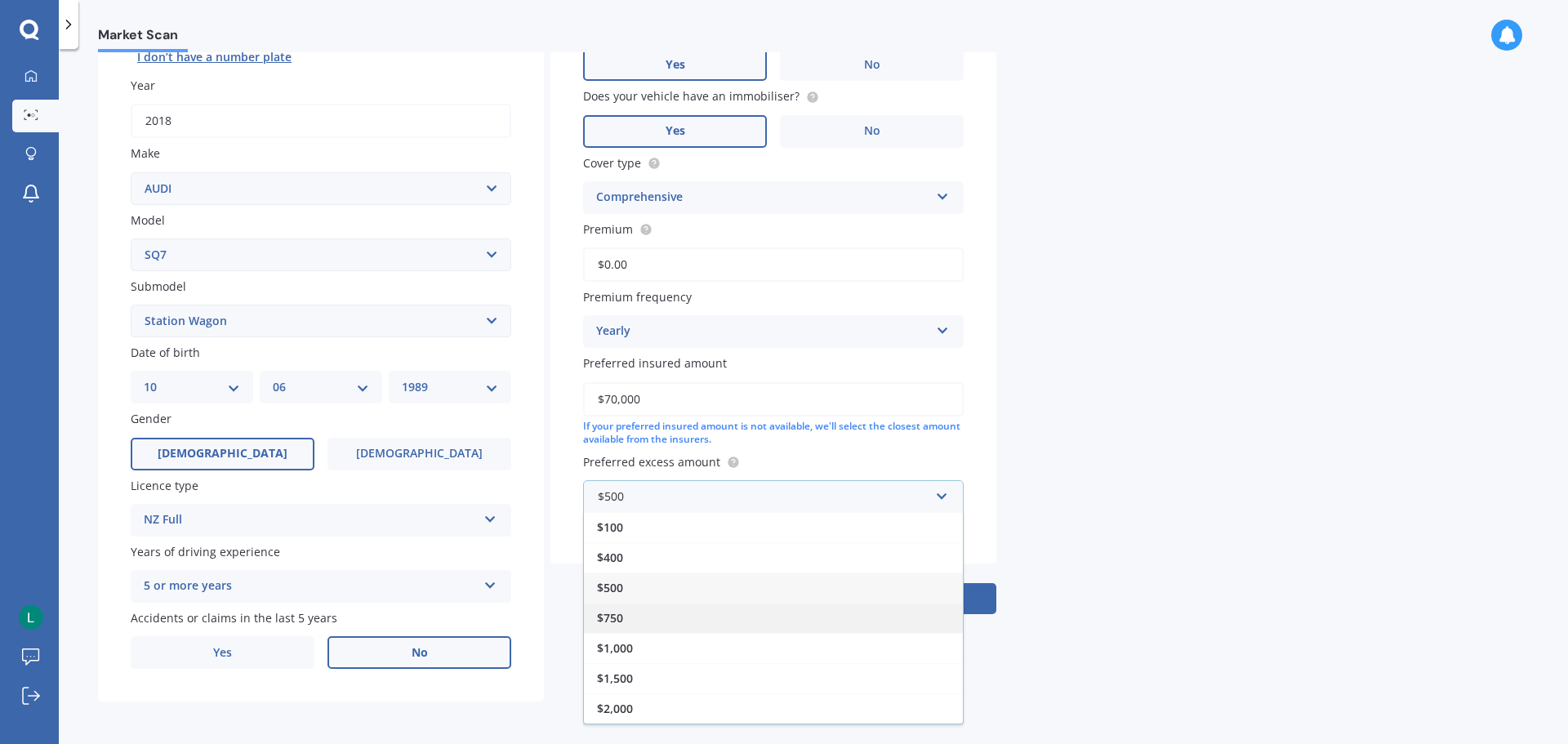
click at [775, 619] on div "$750" at bounding box center [774, 618] width 379 height 30
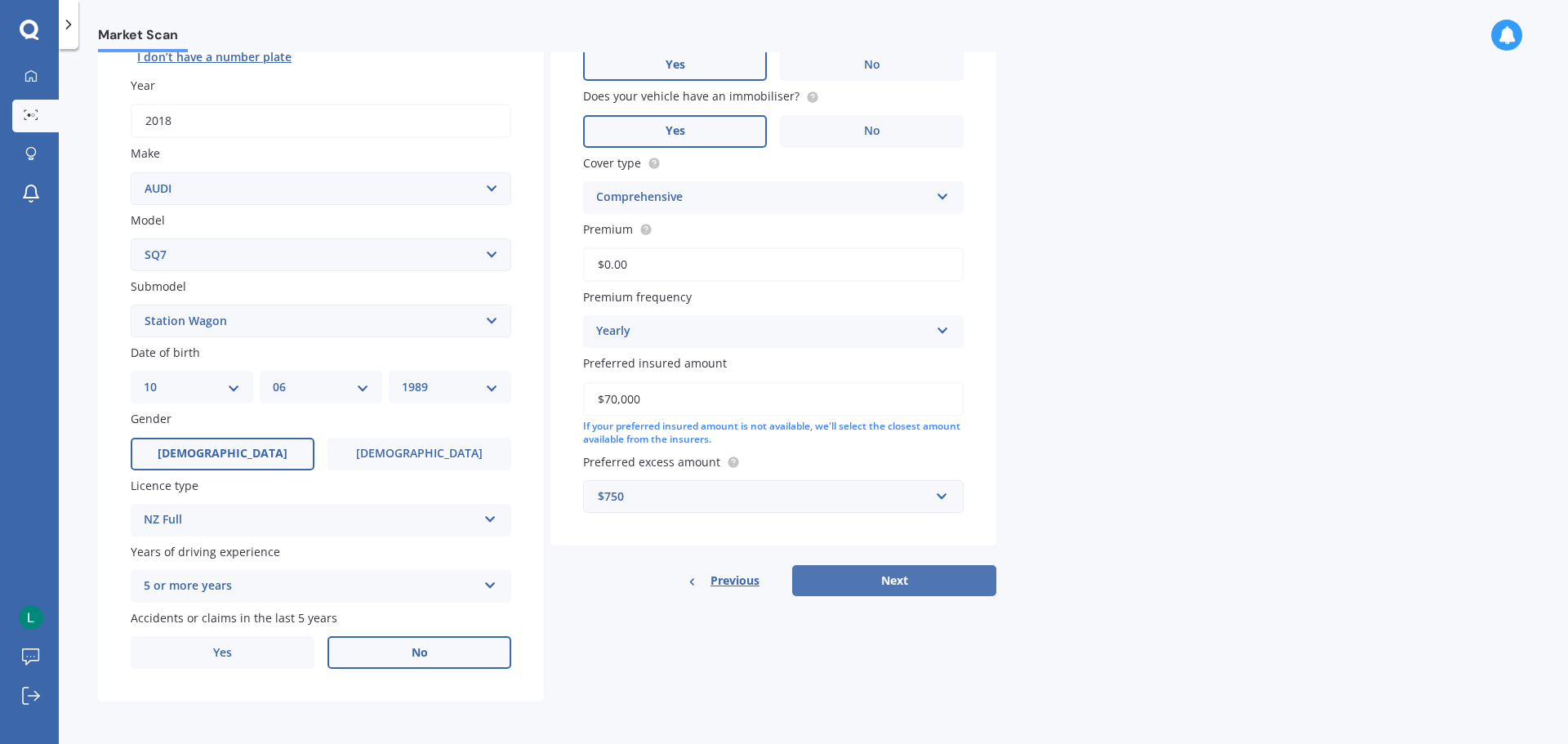
click at [879, 571] on button "Next" at bounding box center [894, 580] width 204 height 31
select select "10"
select select "06"
select select "1989"
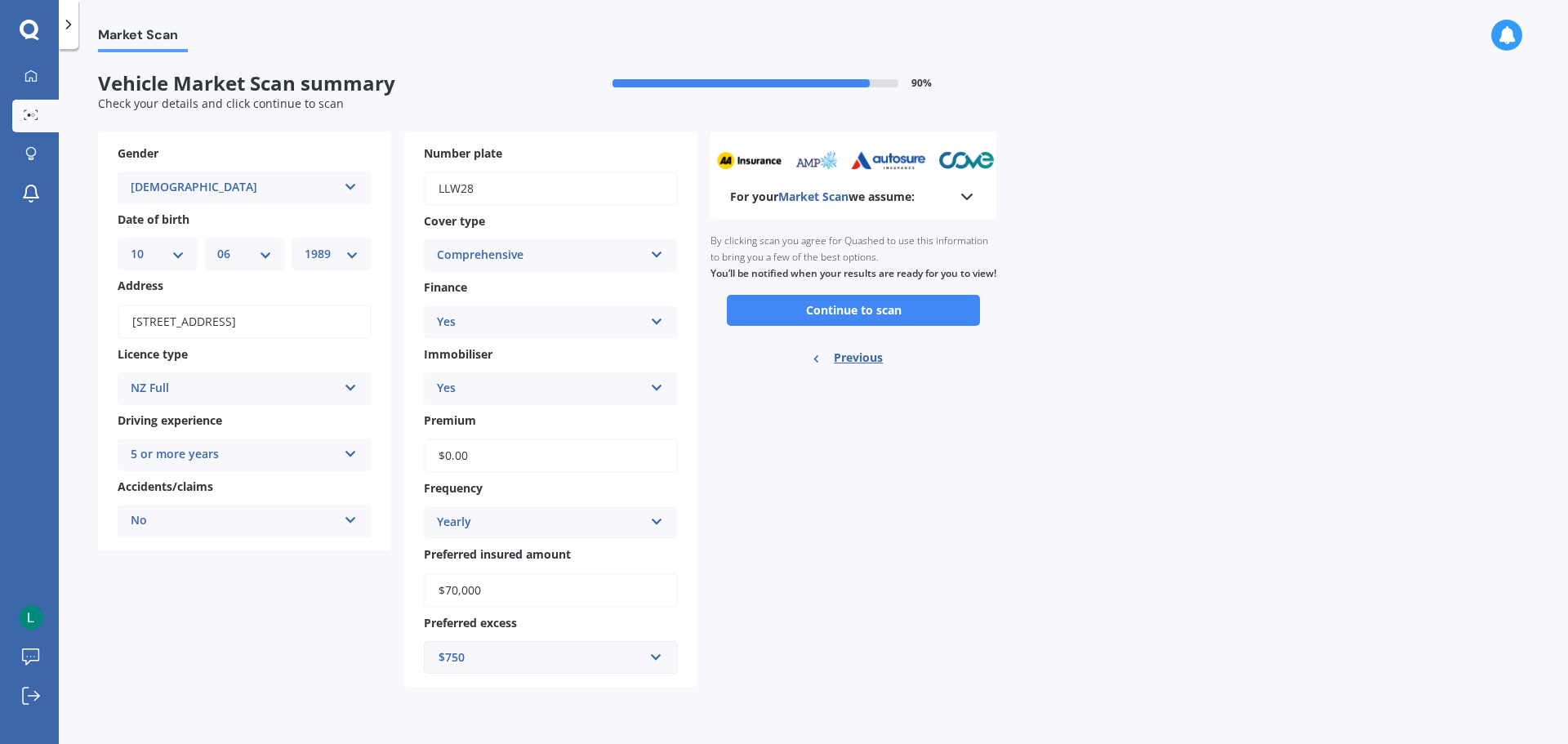
scroll to position [0, 0]
click at [847, 322] on button "Continue to scan" at bounding box center [853, 309] width 253 height 31
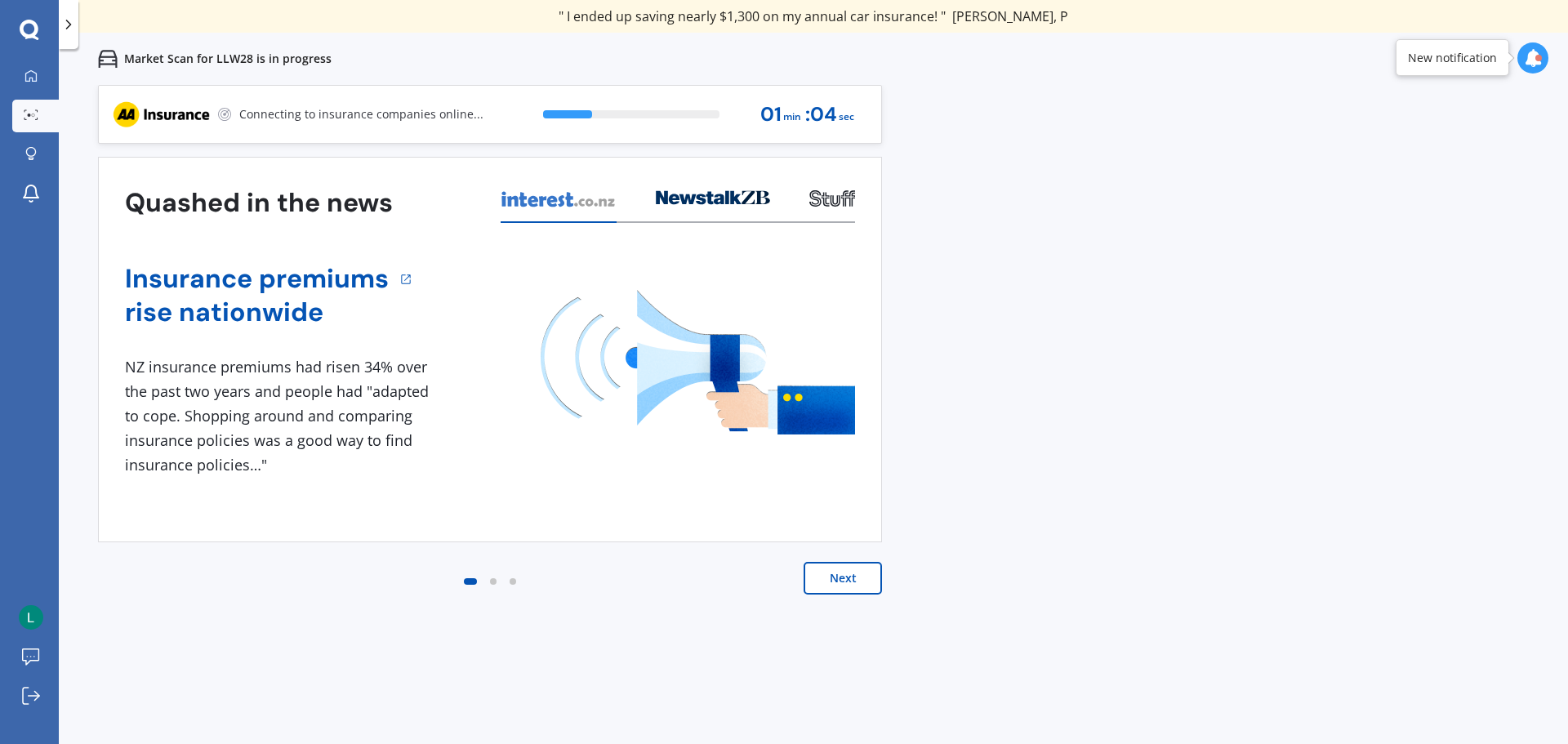
click at [819, 576] on button "Next" at bounding box center [843, 578] width 78 height 32
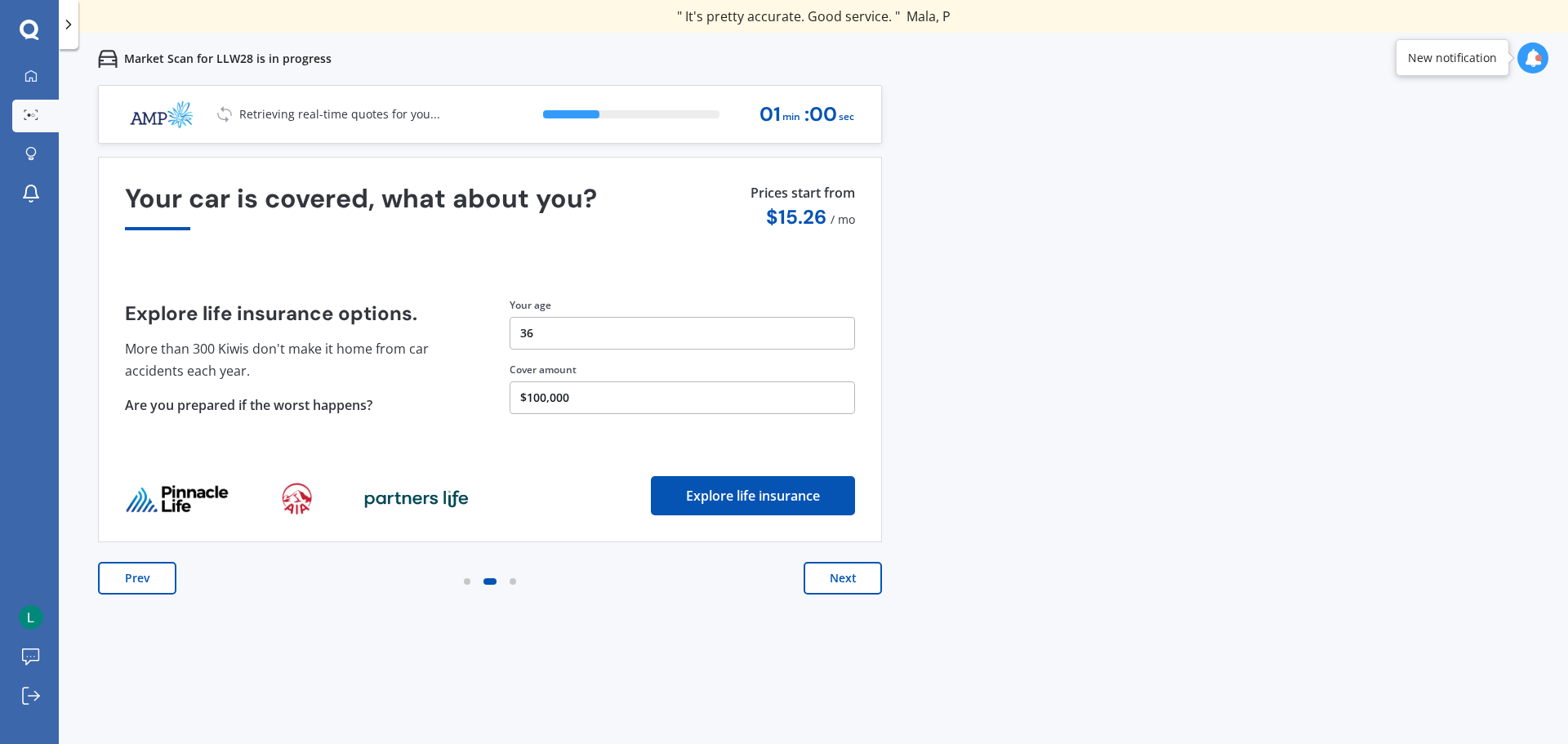
click at [867, 590] on button "Next" at bounding box center [843, 578] width 78 height 32
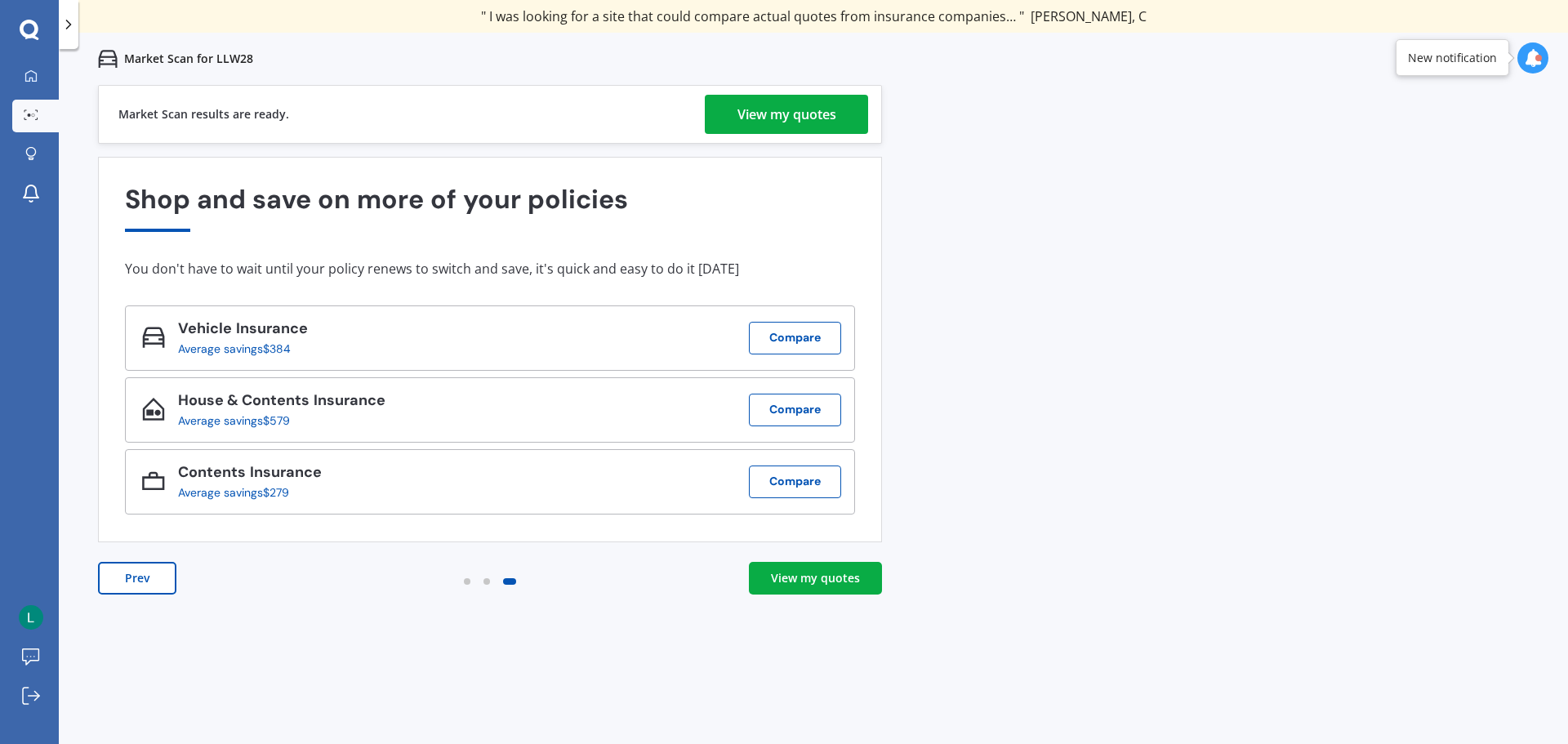
click at [773, 98] on div "View my quotes" at bounding box center [787, 114] width 99 height 39
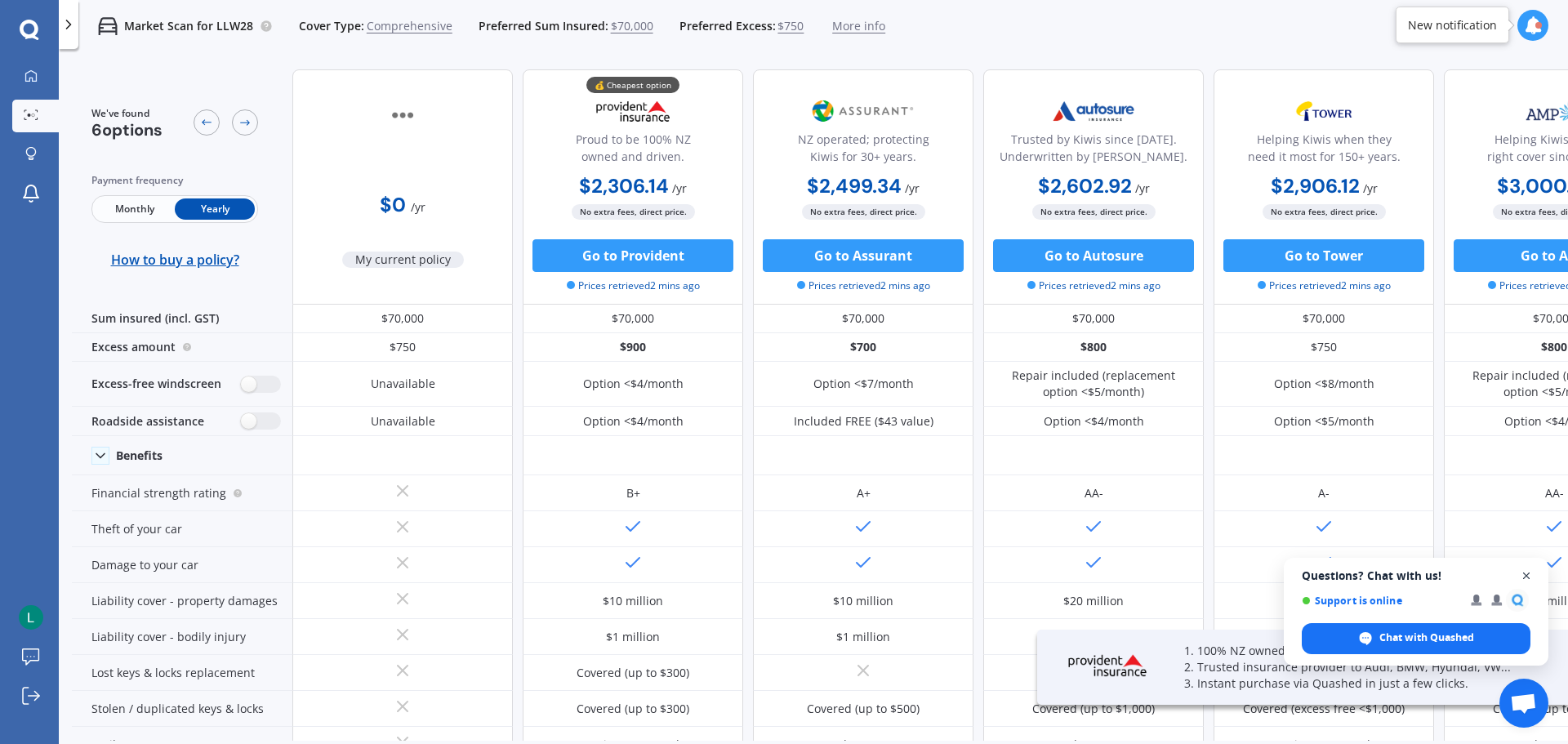
click at [1526, 574] on span "Close chat" at bounding box center [1527, 576] width 21 height 21
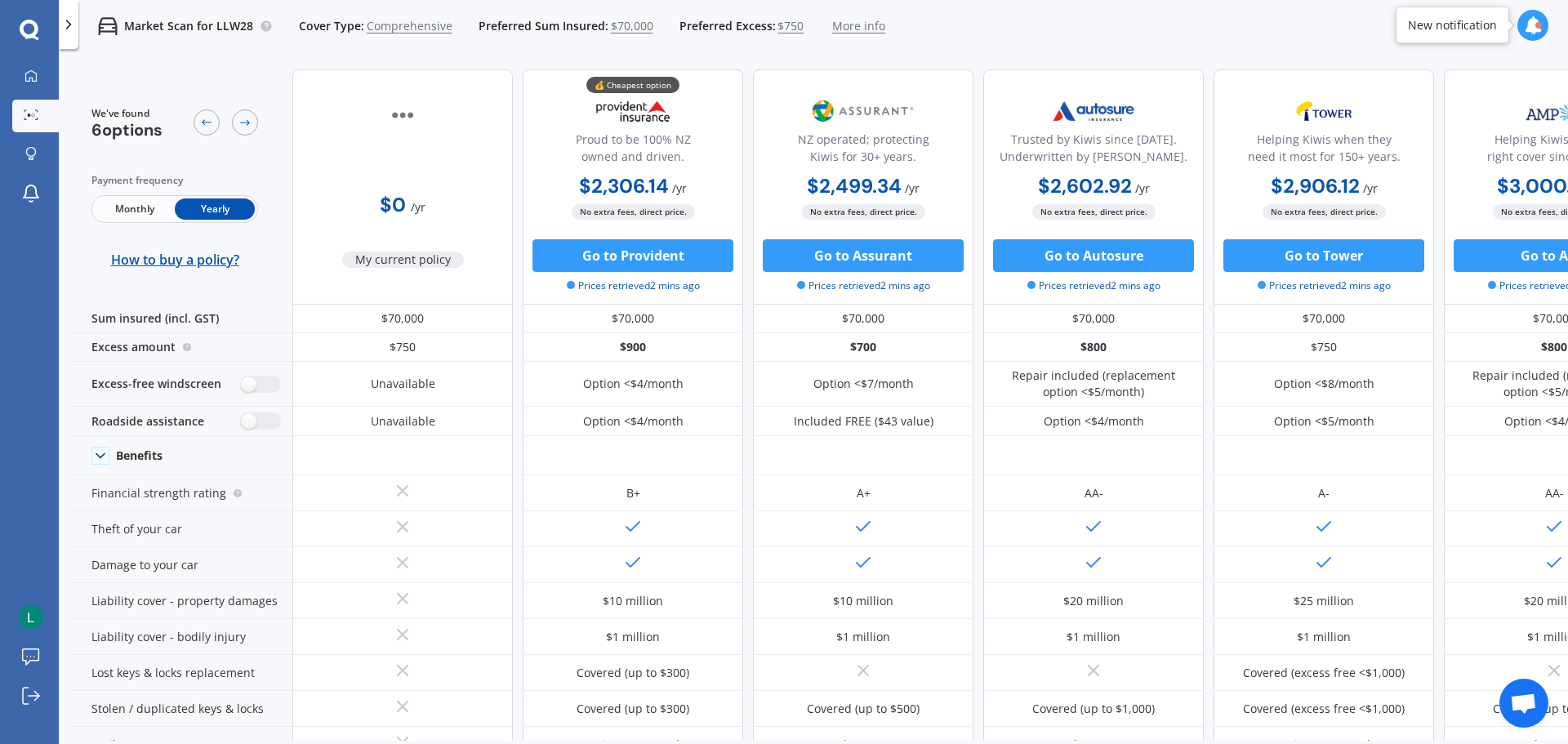
click at [853, 22] on span "More info" at bounding box center [859, 27] width 53 height 17
